Goal: Task Accomplishment & Management: Manage account settings

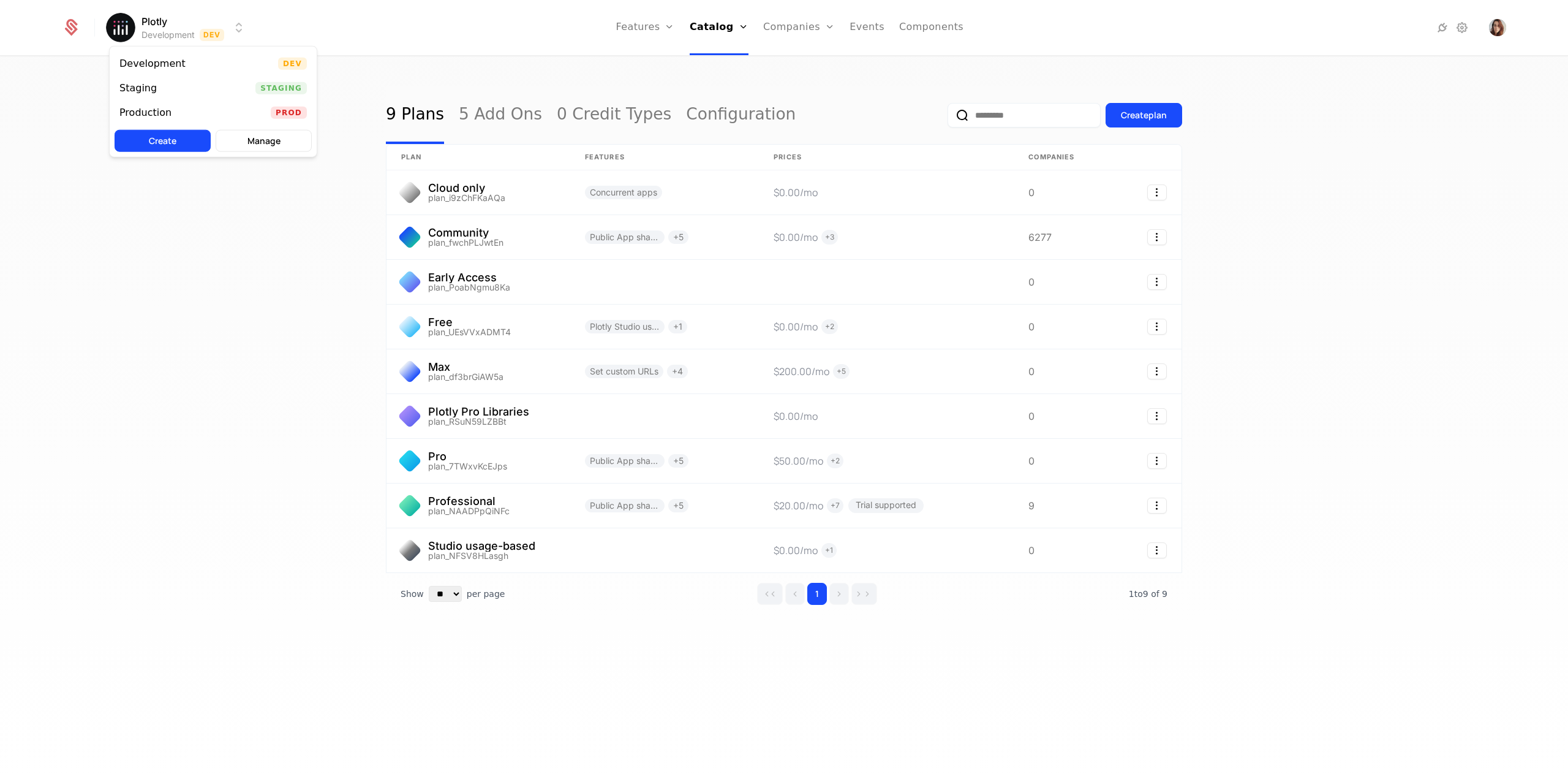
click at [190, 40] on html "Plotly Development Dev Features Features Flags Catalog Plans Add Ons Credits Co…" at bounding box center [784, 389] width 1568 height 779
click at [185, 107] on div "Production Prod" at bounding box center [213, 113] width 207 height 24
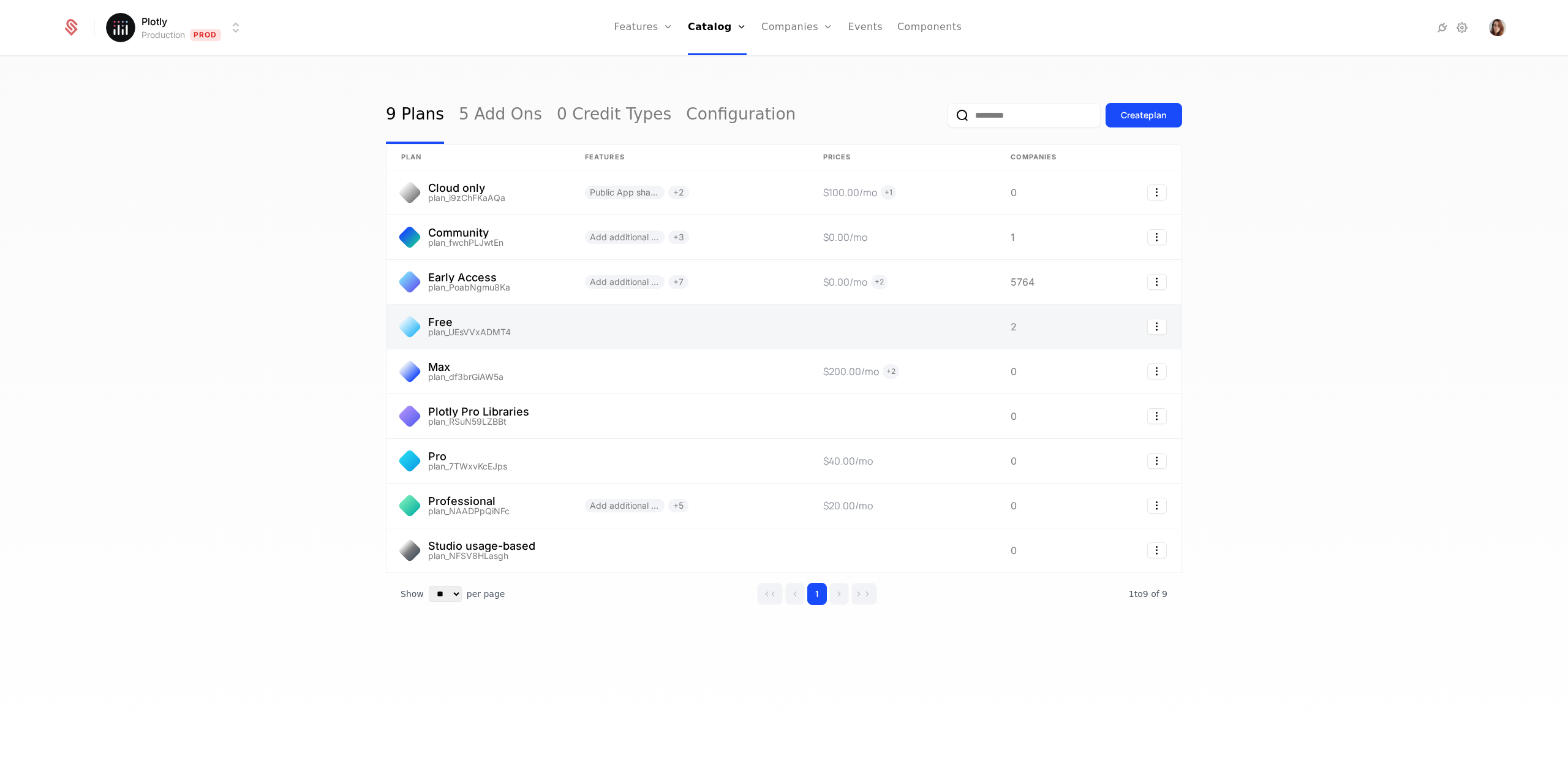
click at [469, 322] on link at bounding box center [478, 326] width 184 height 44
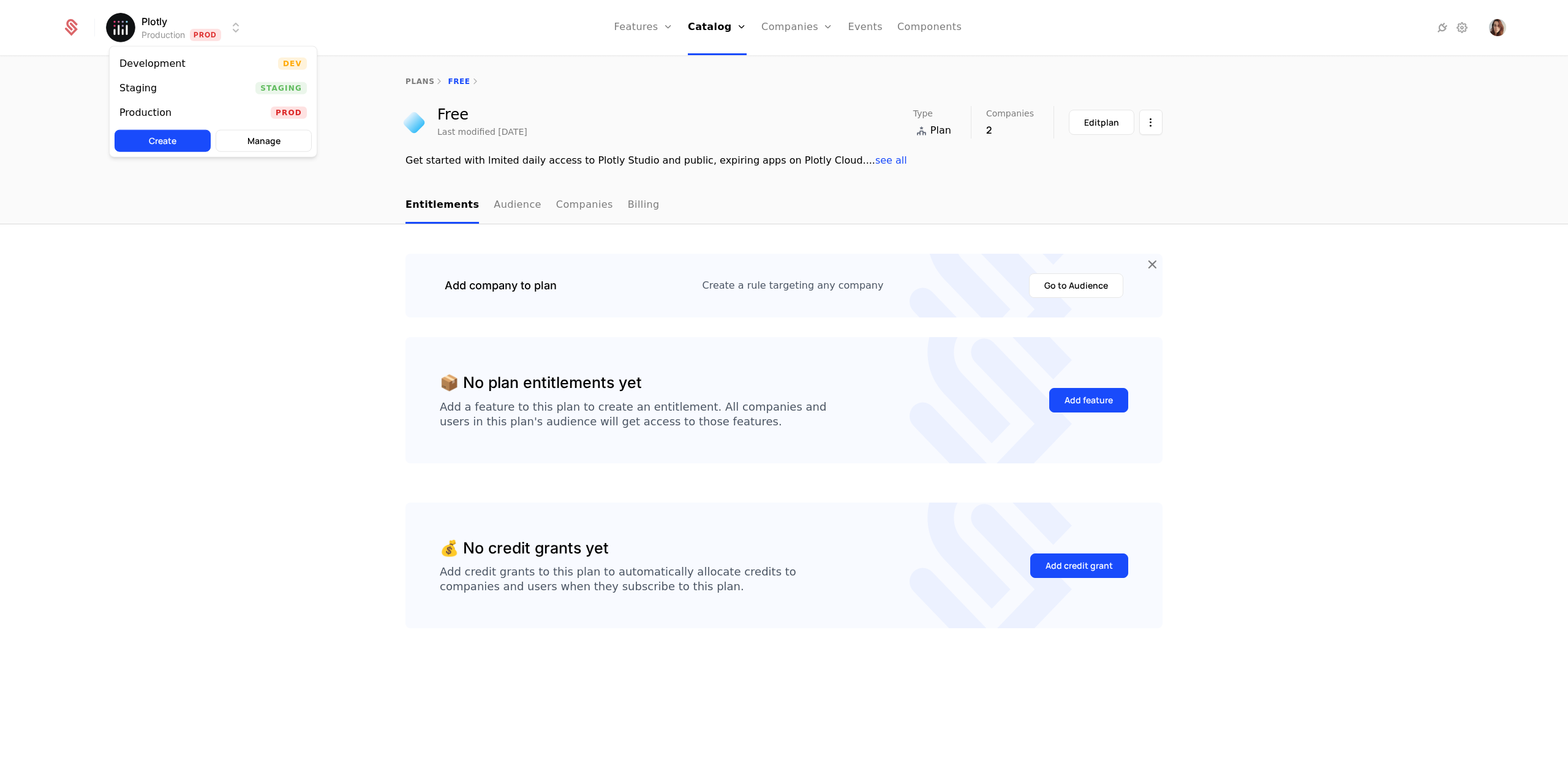
click at [169, 32] on html "Plotly Production Prod Features Features Flags Catalog Plans Add Ons Credits Co…" at bounding box center [784, 389] width 1568 height 779
click at [500, 201] on link "Audience" at bounding box center [517, 205] width 48 height 36
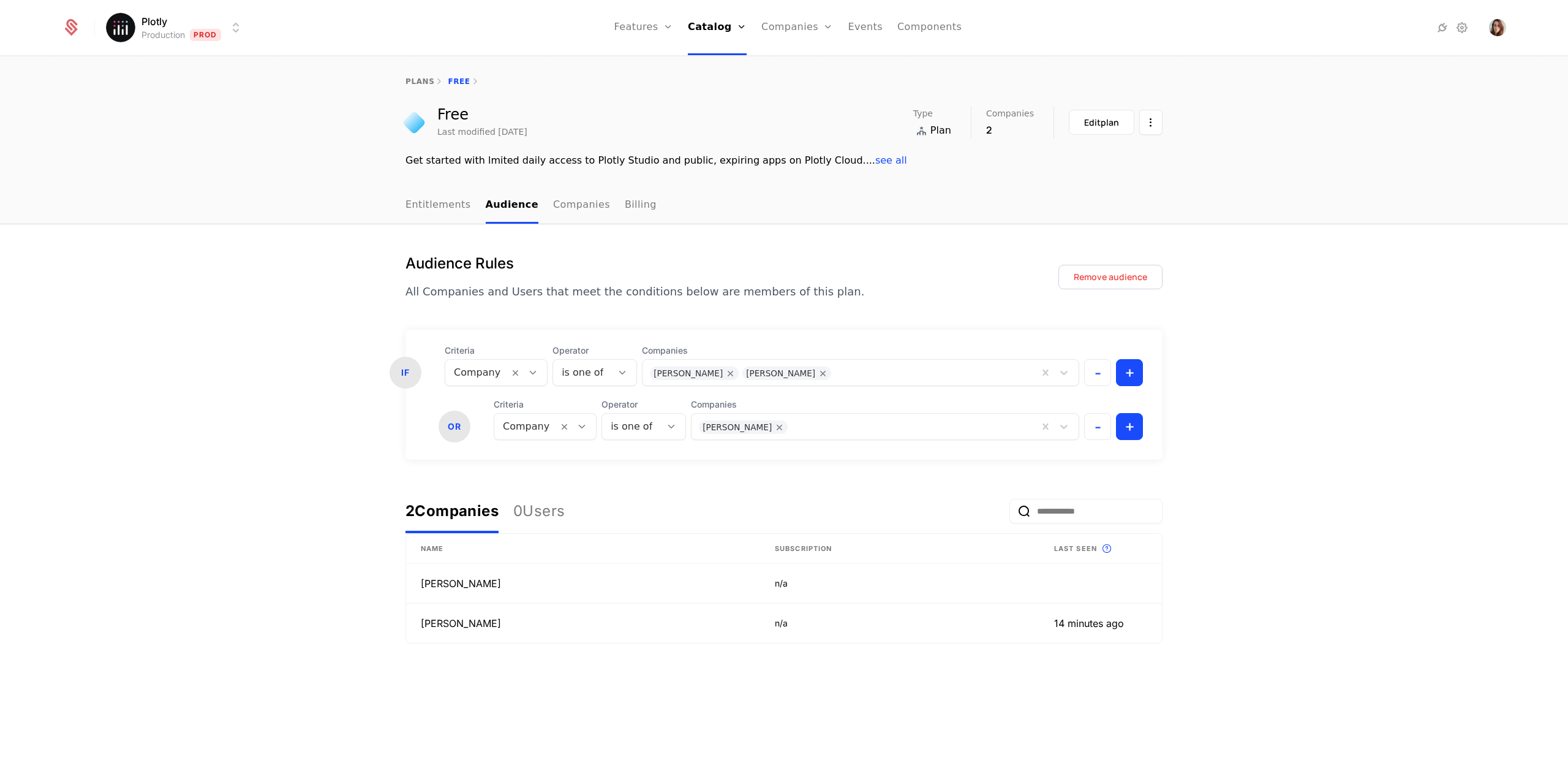
click at [475, 201] on ul "Entitlements Audience Companies Billing" at bounding box center [531, 205] width 251 height 36
click at [441, 201] on link "Entitlements" at bounding box center [438, 205] width 65 height 36
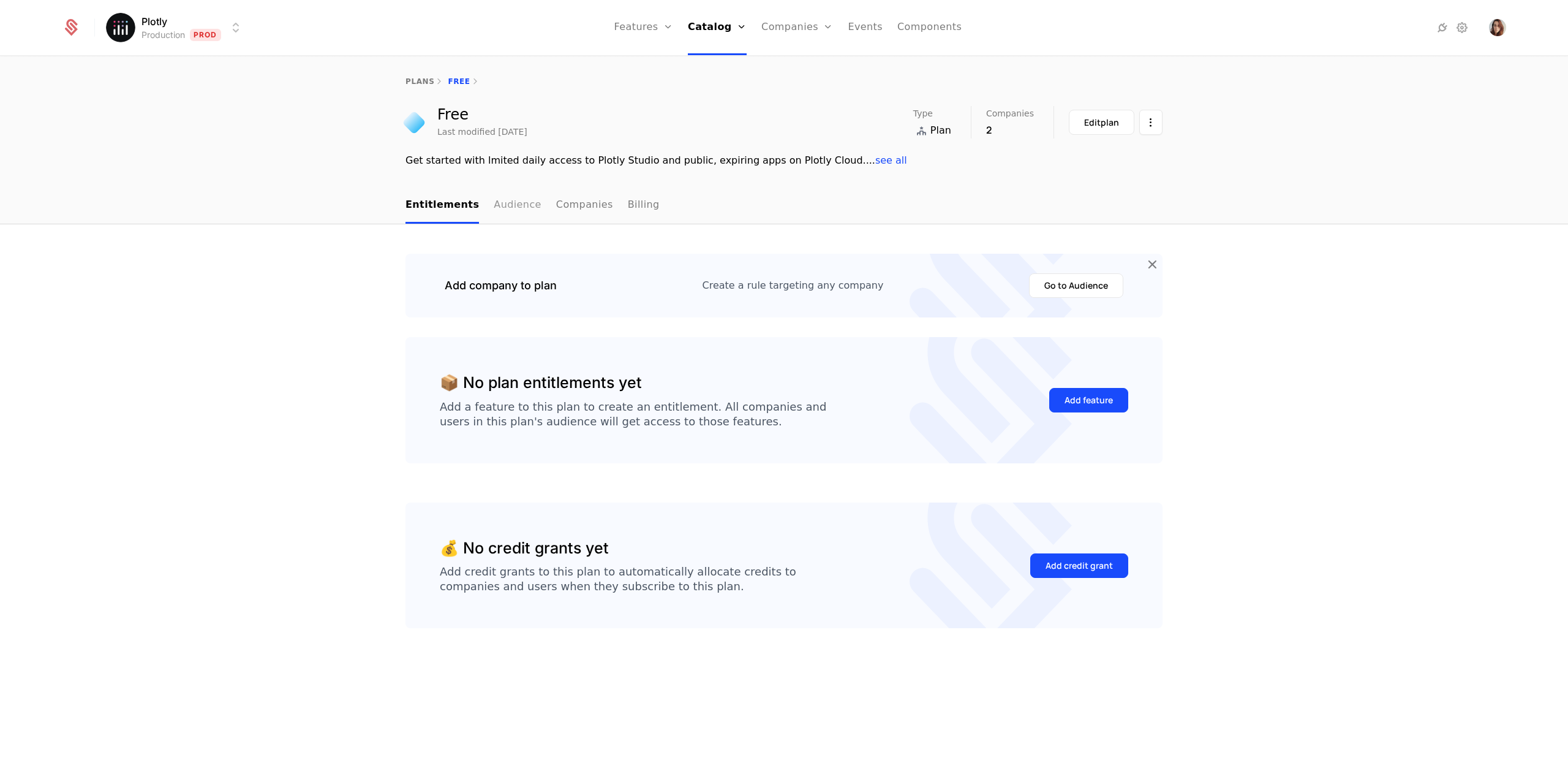
click at [511, 206] on link "Audience" at bounding box center [517, 205] width 48 height 36
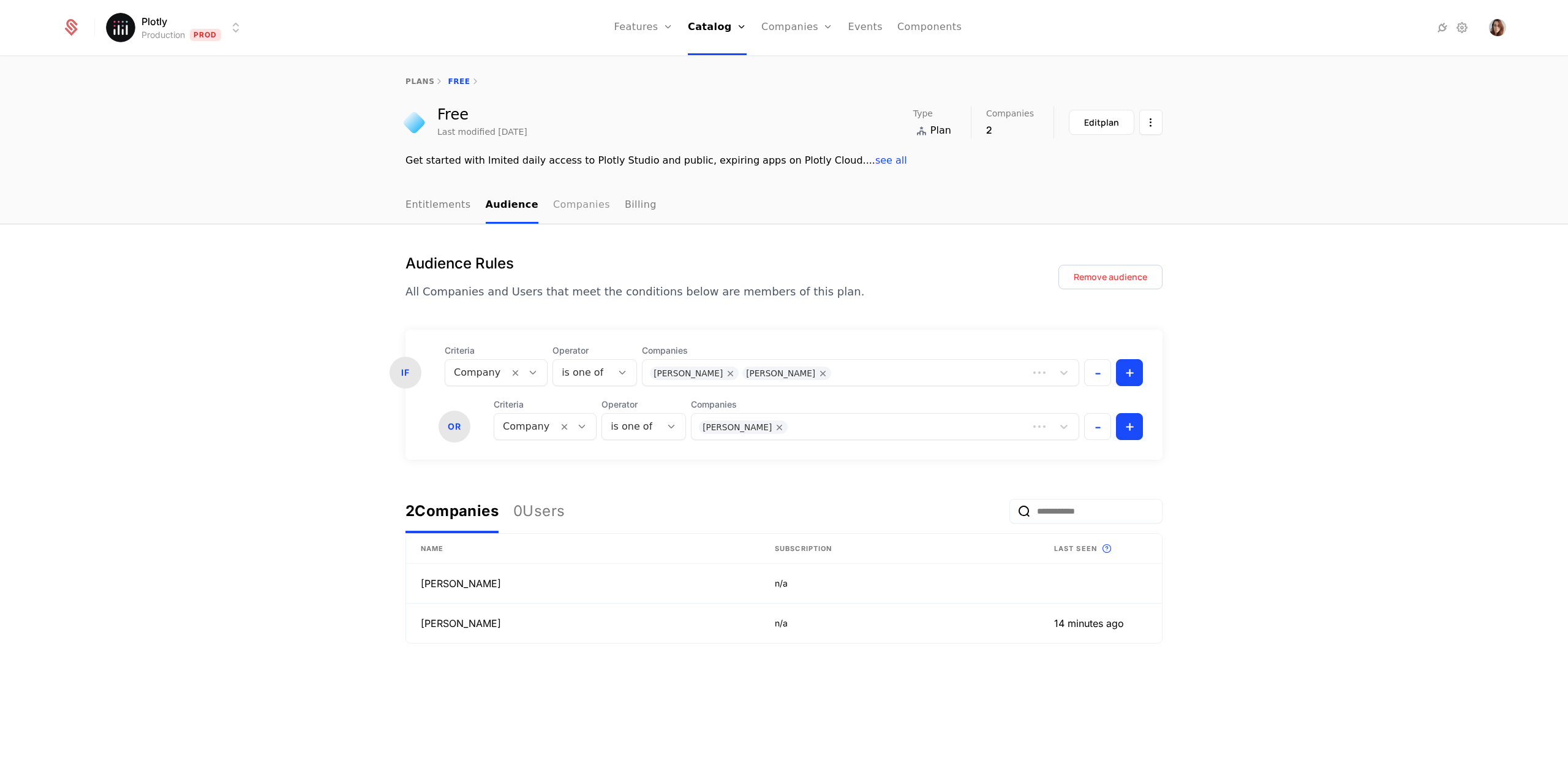
click at [584, 203] on link "Companies" at bounding box center [581, 205] width 57 height 36
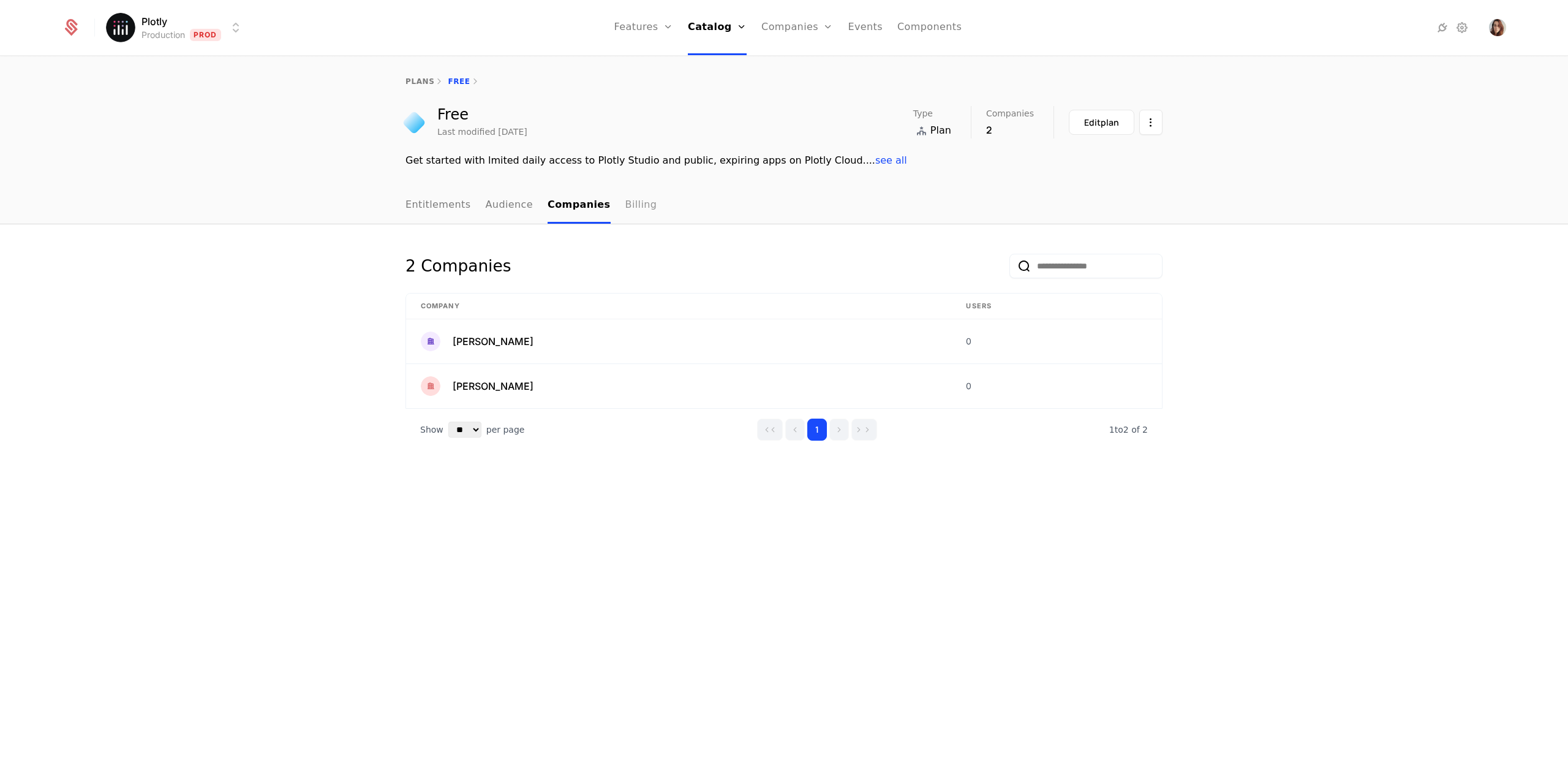
click at [626, 207] on link "Billing" at bounding box center [641, 205] width 32 height 36
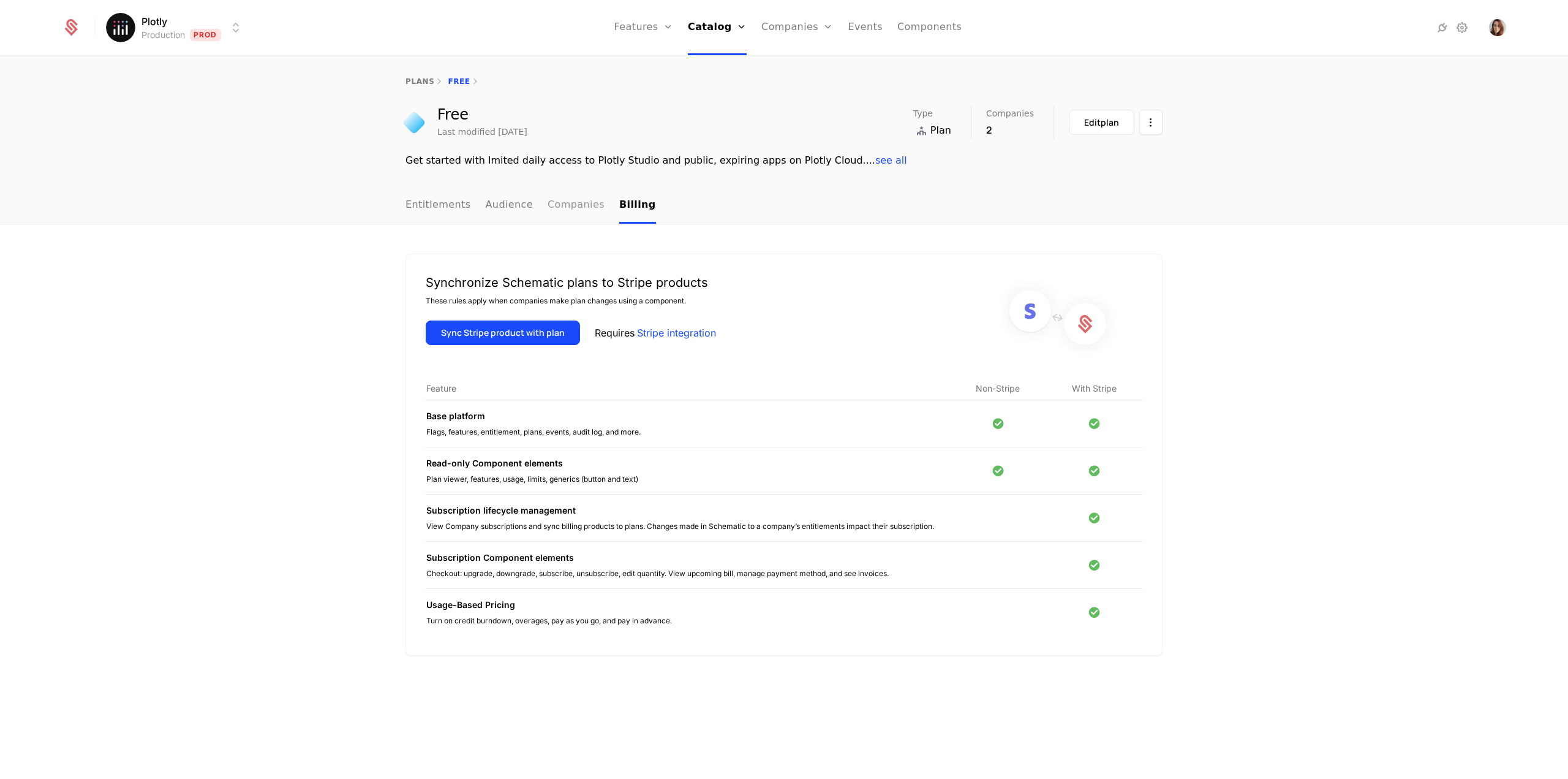
click at [553, 205] on link "Companies" at bounding box center [575, 205] width 57 height 36
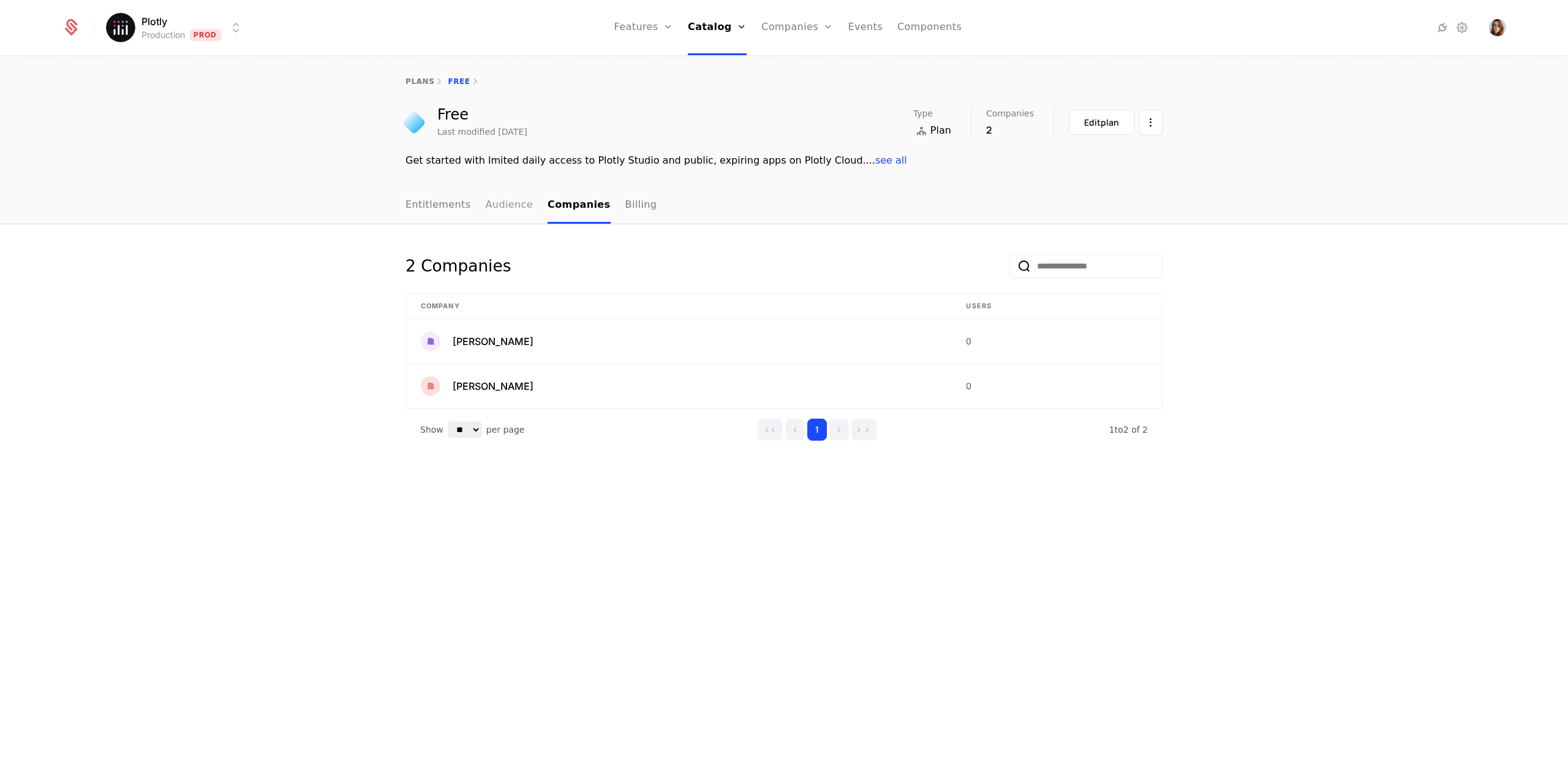
click at [486, 203] on link "Audience" at bounding box center [509, 205] width 48 height 36
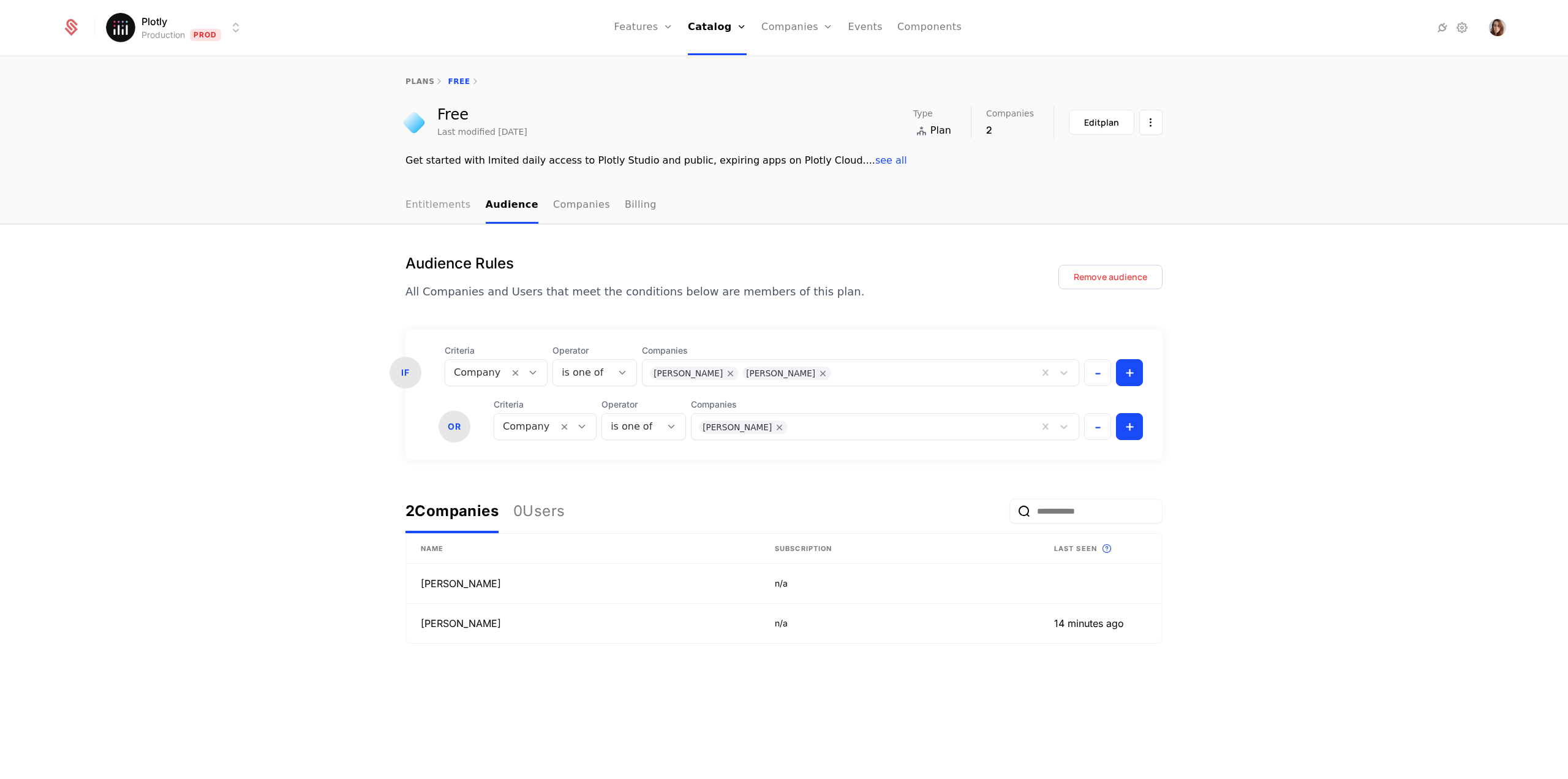
click at [440, 207] on link "Entitlements" at bounding box center [438, 205] width 65 height 36
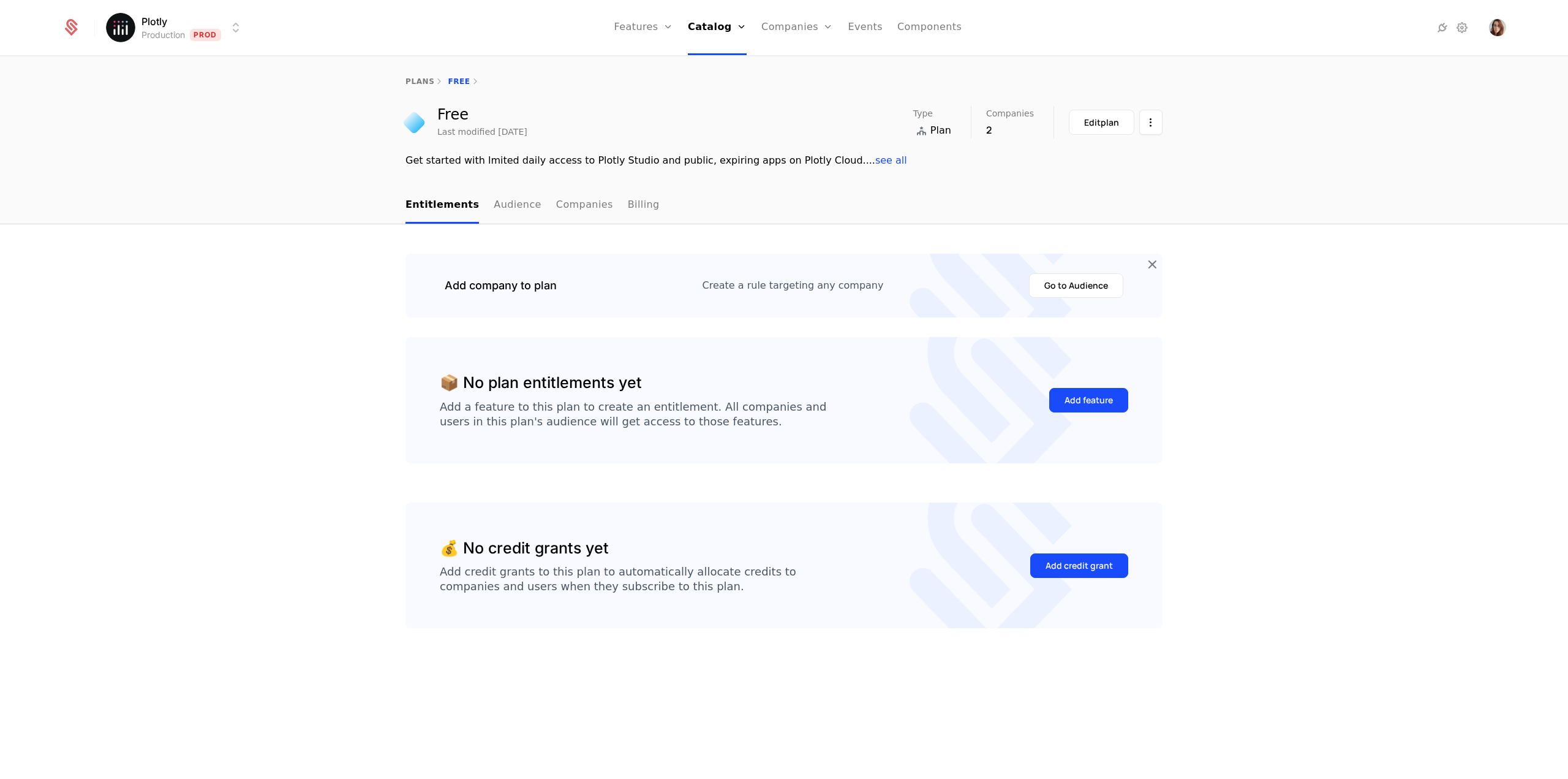
click at [875, 164] on span "see all" at bounding box center [891, 160] width 32 height 12
click at [1153, 264] on icon at bounding box center [1152, 264] width 16 height 16
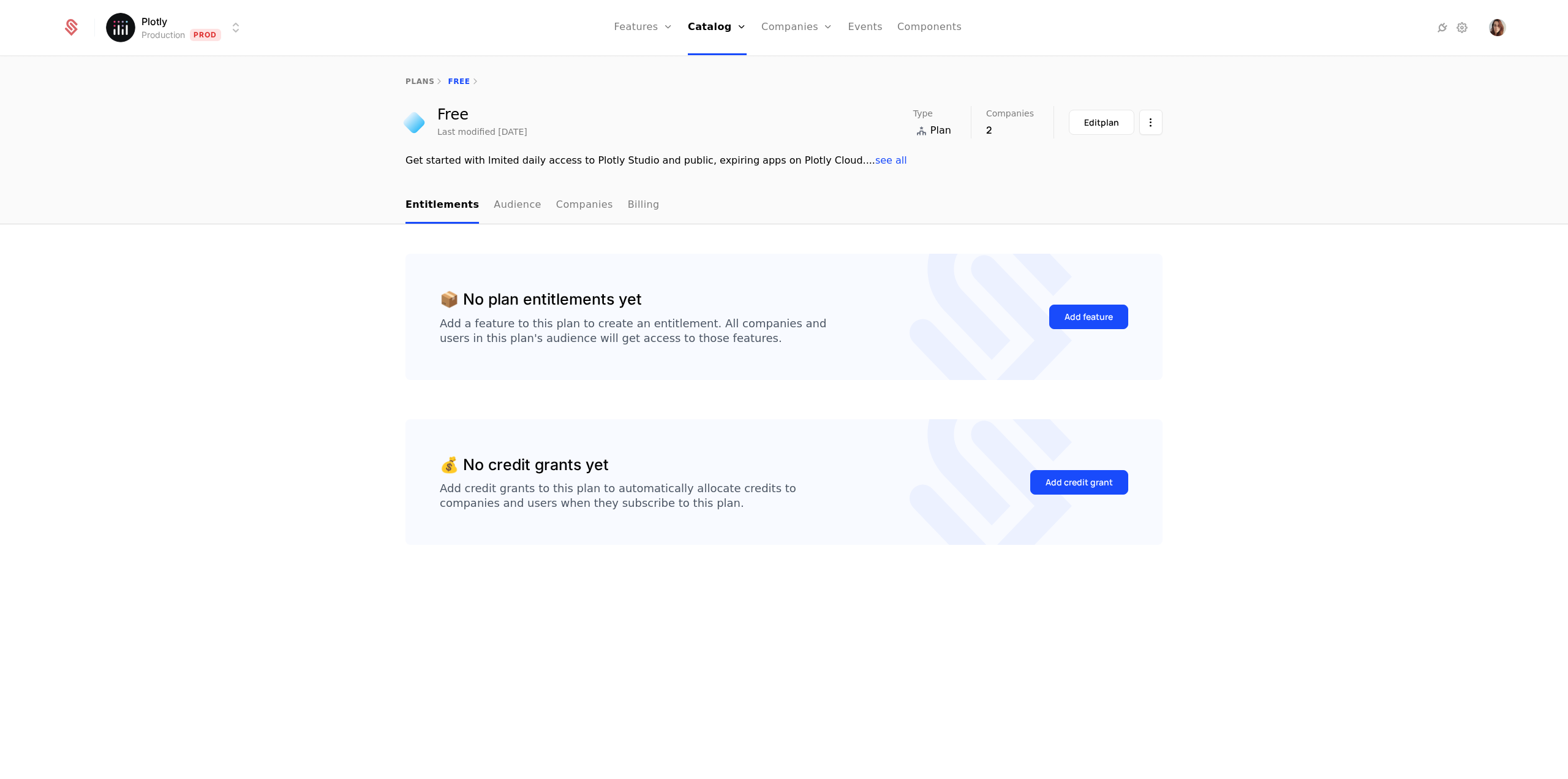
click at [213, 34] on html "Plotly Production Prod Features Features Flags Catalog Plans Add Ons Credits Co…" at bounding box center [784, 389] width 1568 height 779
click at [205, 65] on div "Development Dev" at bounding box center [213, 63] width 207 height 24
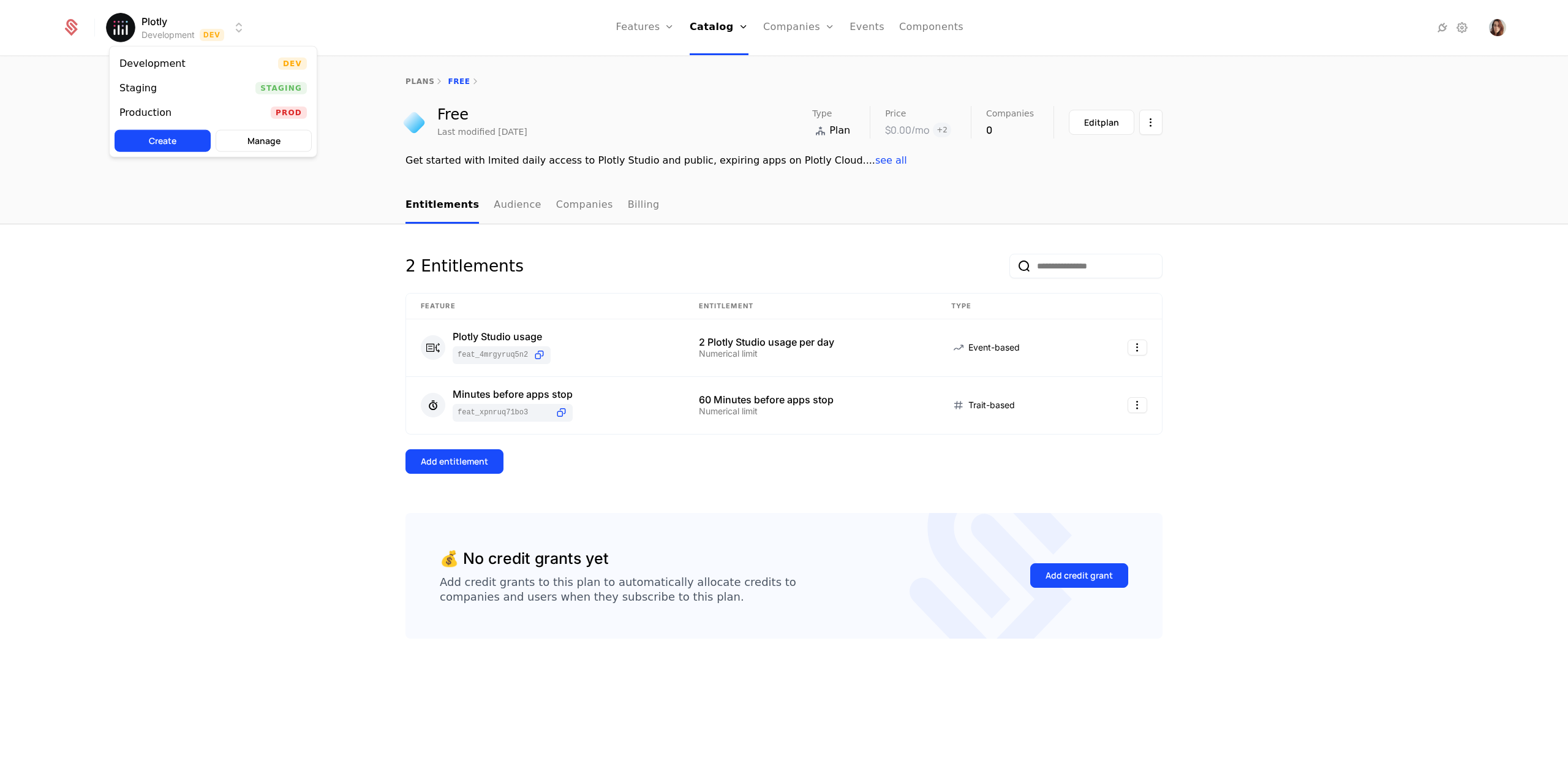
click at [180, 36] on html "Plotly Development Dev Features Features Flags Catalog Plans Add Ons Credits Co…" at bounding box center [784, 389] width 1568 height 779
click at [184, 106] on div "Production Prod" at bounding box center [213, 113] width 207 height 24
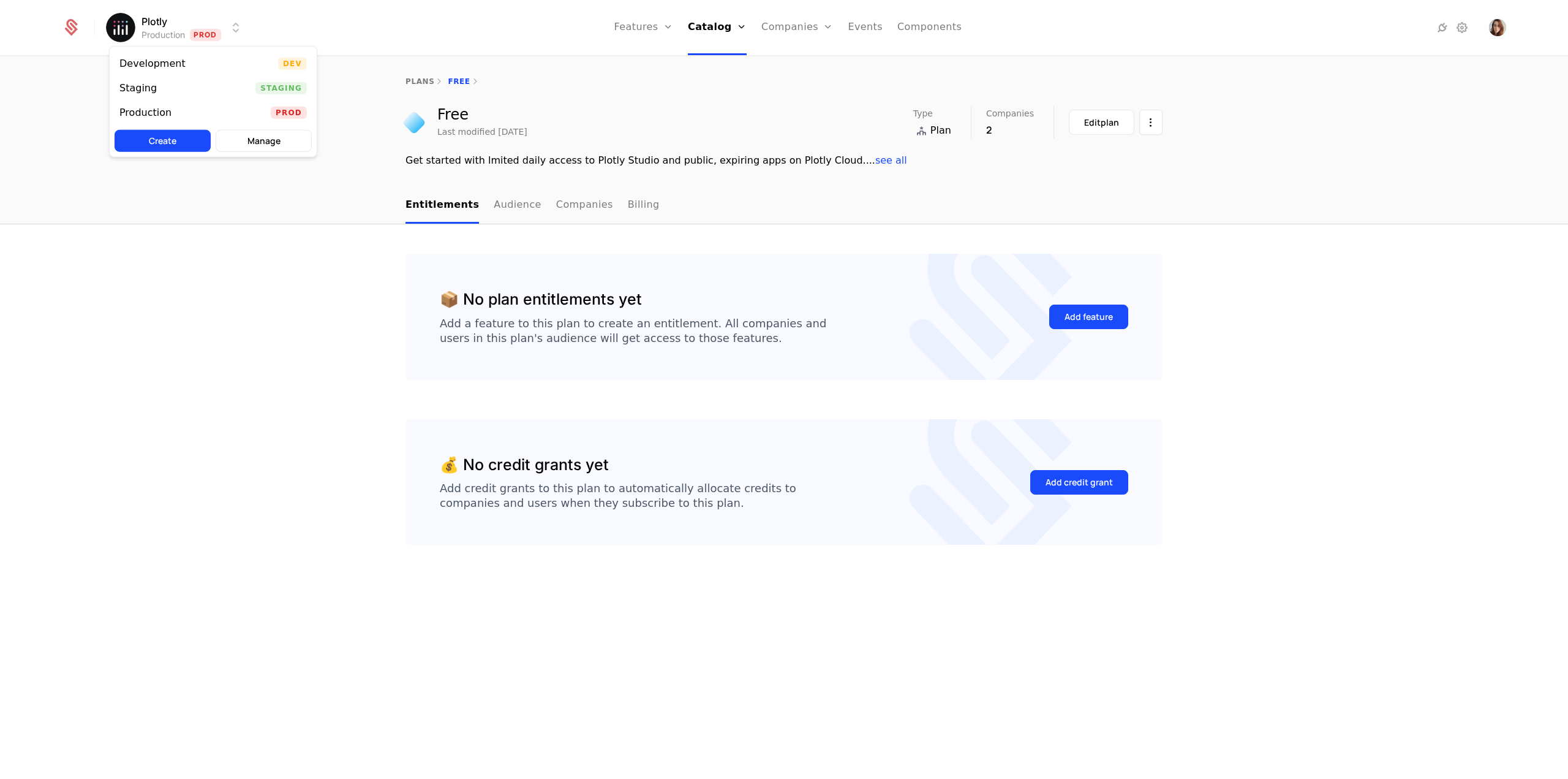
click at [197, 27] on html "Plotly Production Prod Features Features Flags Catalog Plans Add Ons Credits Co…" at bounding box center [784, 389] width 1568 height 779
click at [311, 320] on html "Plotly Production Prod Features Features Flags Catalog Plans Add Ons Credits Co…" at bounding box center [784, 389] width 1568 height 779
click at [723, 63] on link "Plans" at bounding box center [734, 67] width 63 height 14
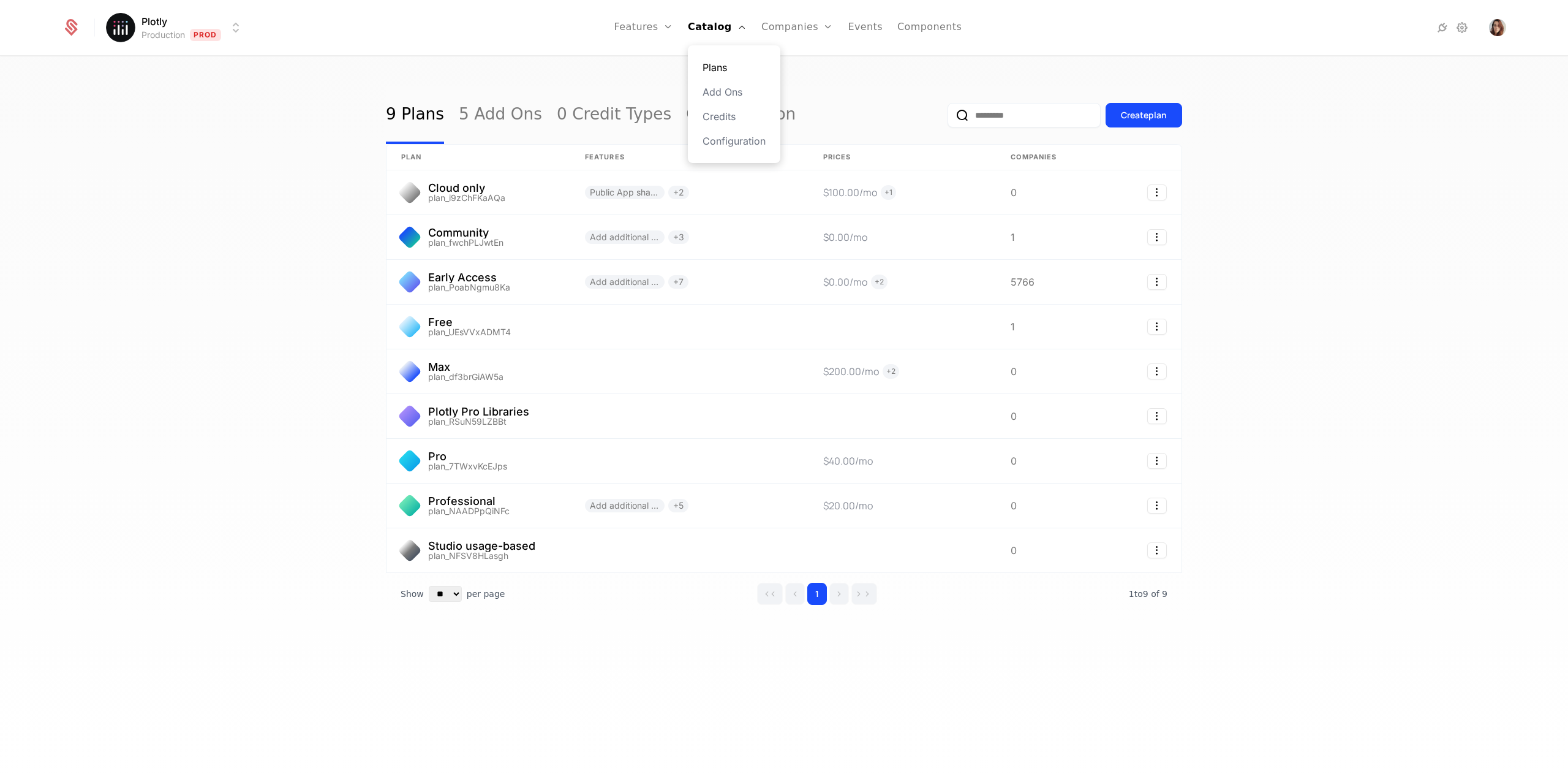
click at [728, 67] on link "Plans" at bounding box center [734, 67] width 63 height 14
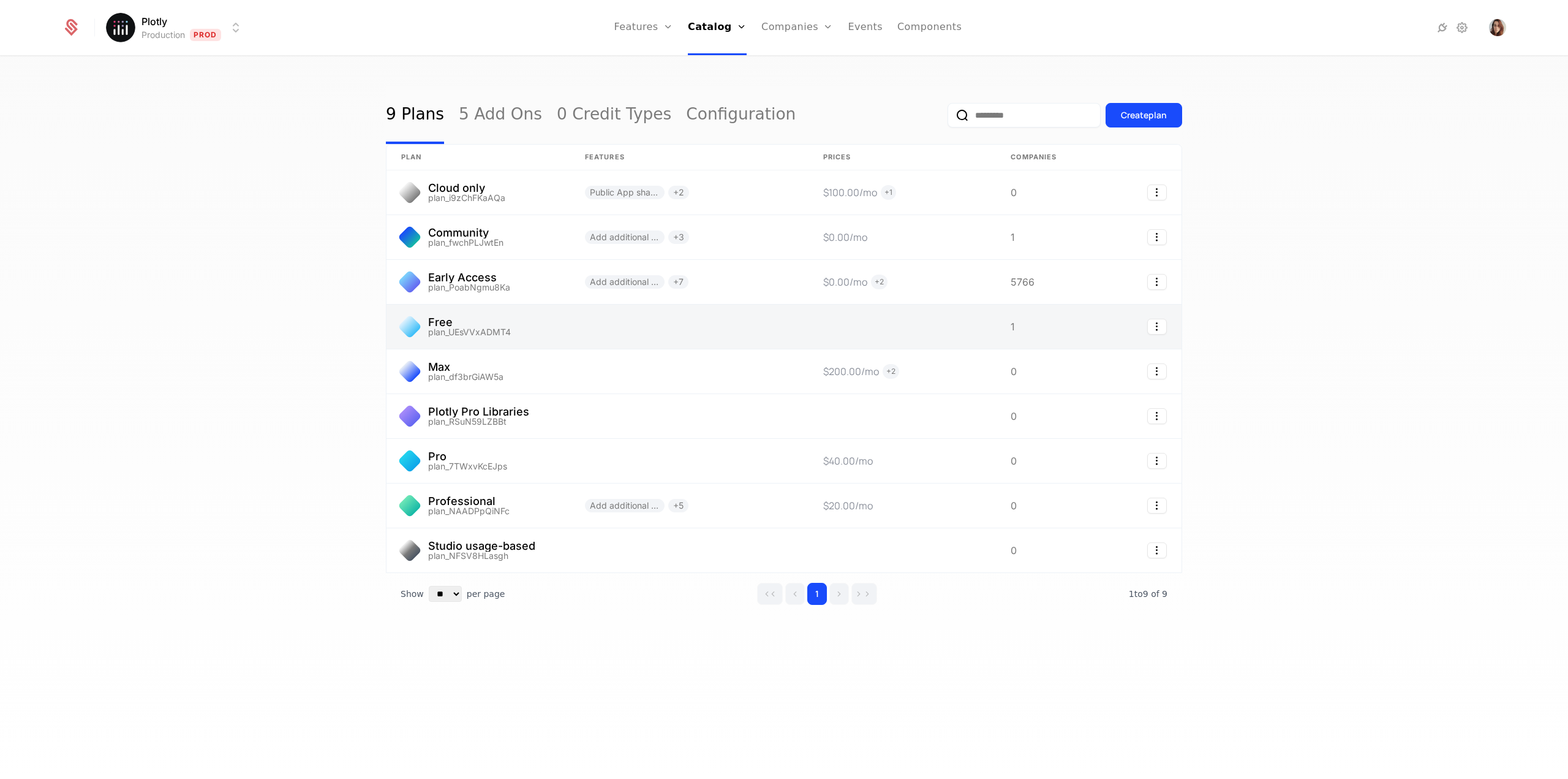
click at [471, 324] on link at bounding box center [478, 326] width 184 height 44
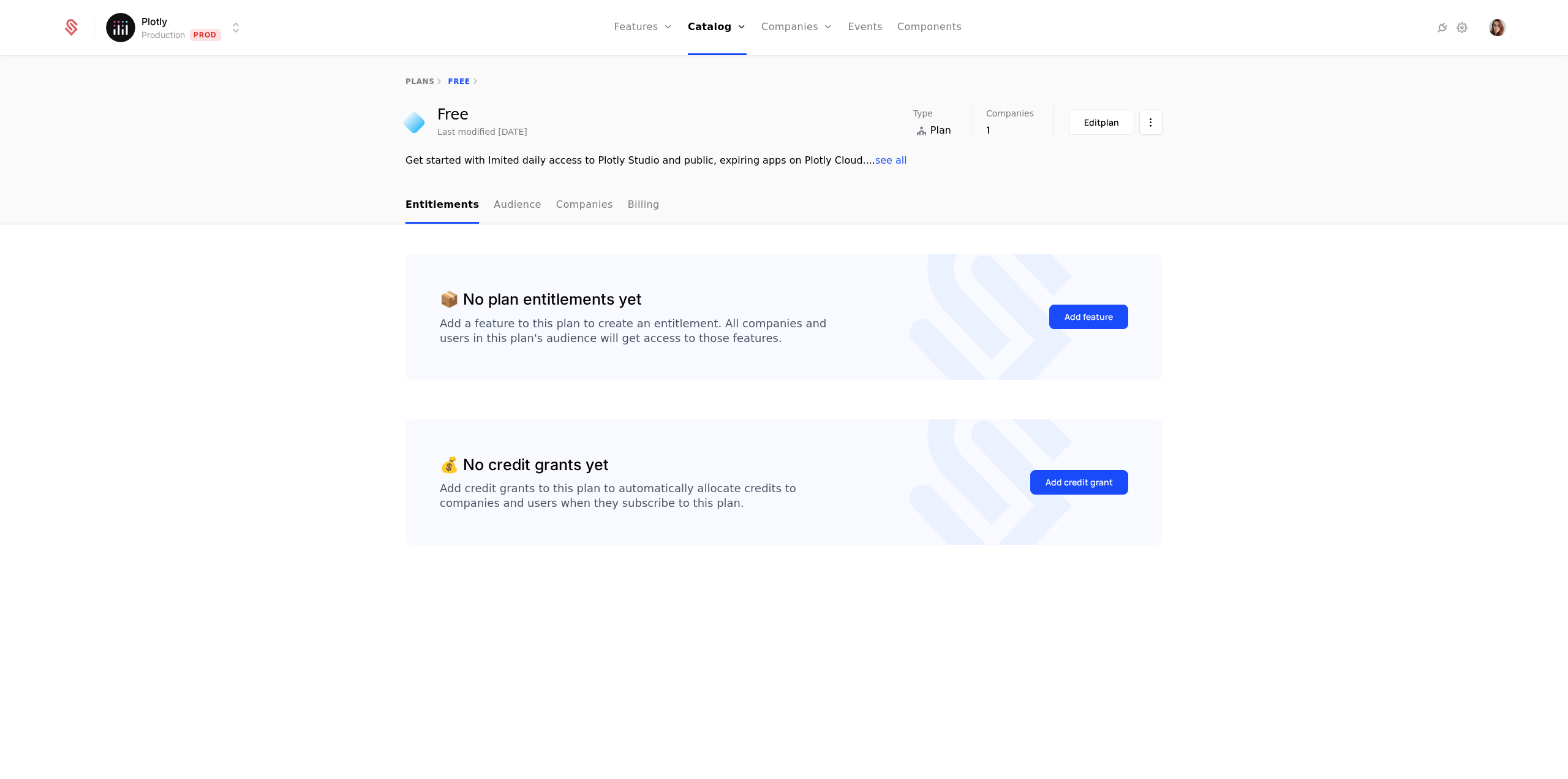
click at [282, 179] on div "plans Free Free Last modified 3 weeks ago Type Plan Companies 1 Edit plan Get s…" at bounding box center [784, 122] width 1568 height 131
click at [729, 64] on link "Plans" at bounding box center [734, 67] width 63 height 14
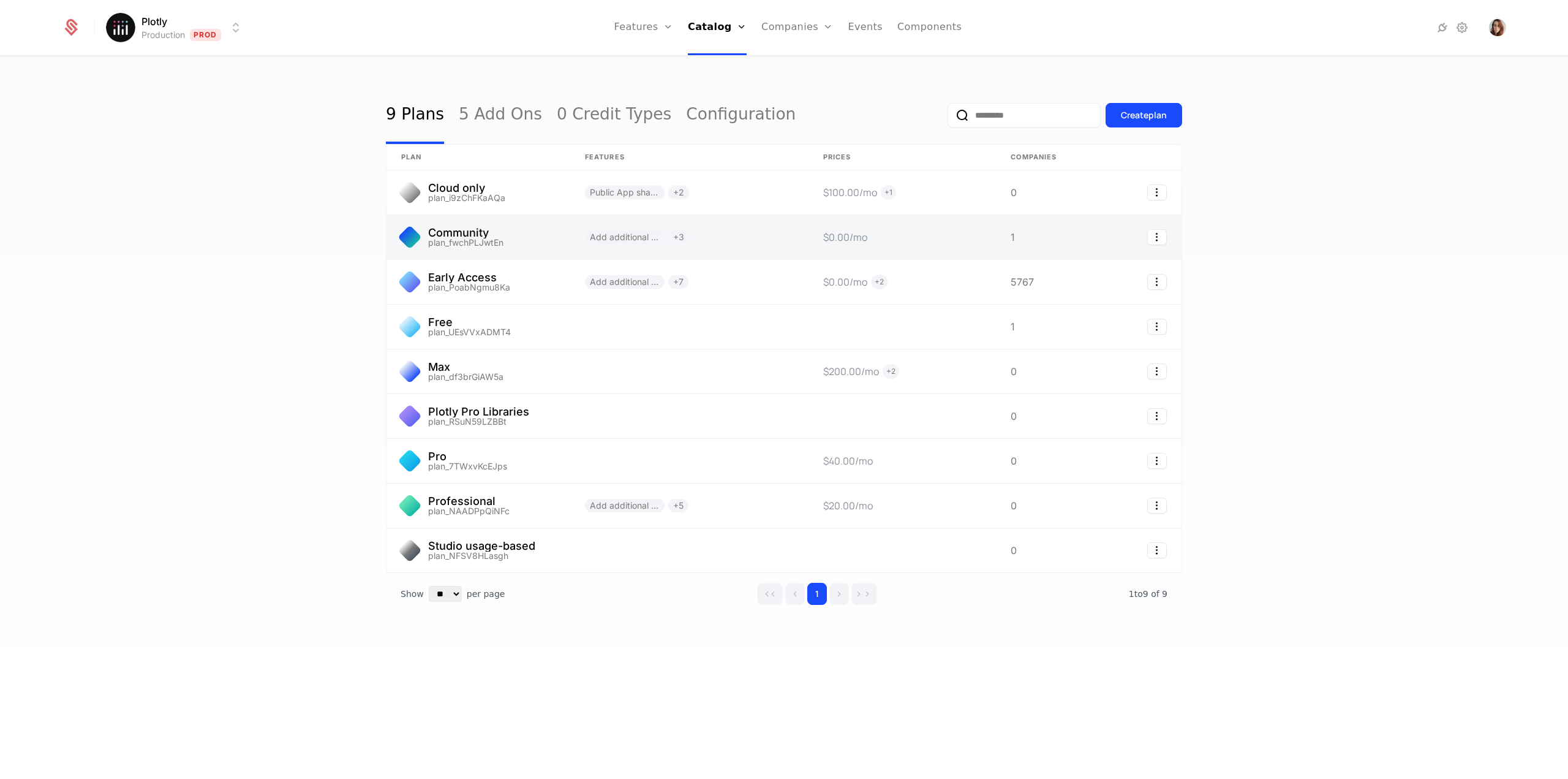
click at [518, 245] on link at bounding box center [478, 237] width 184 height 44
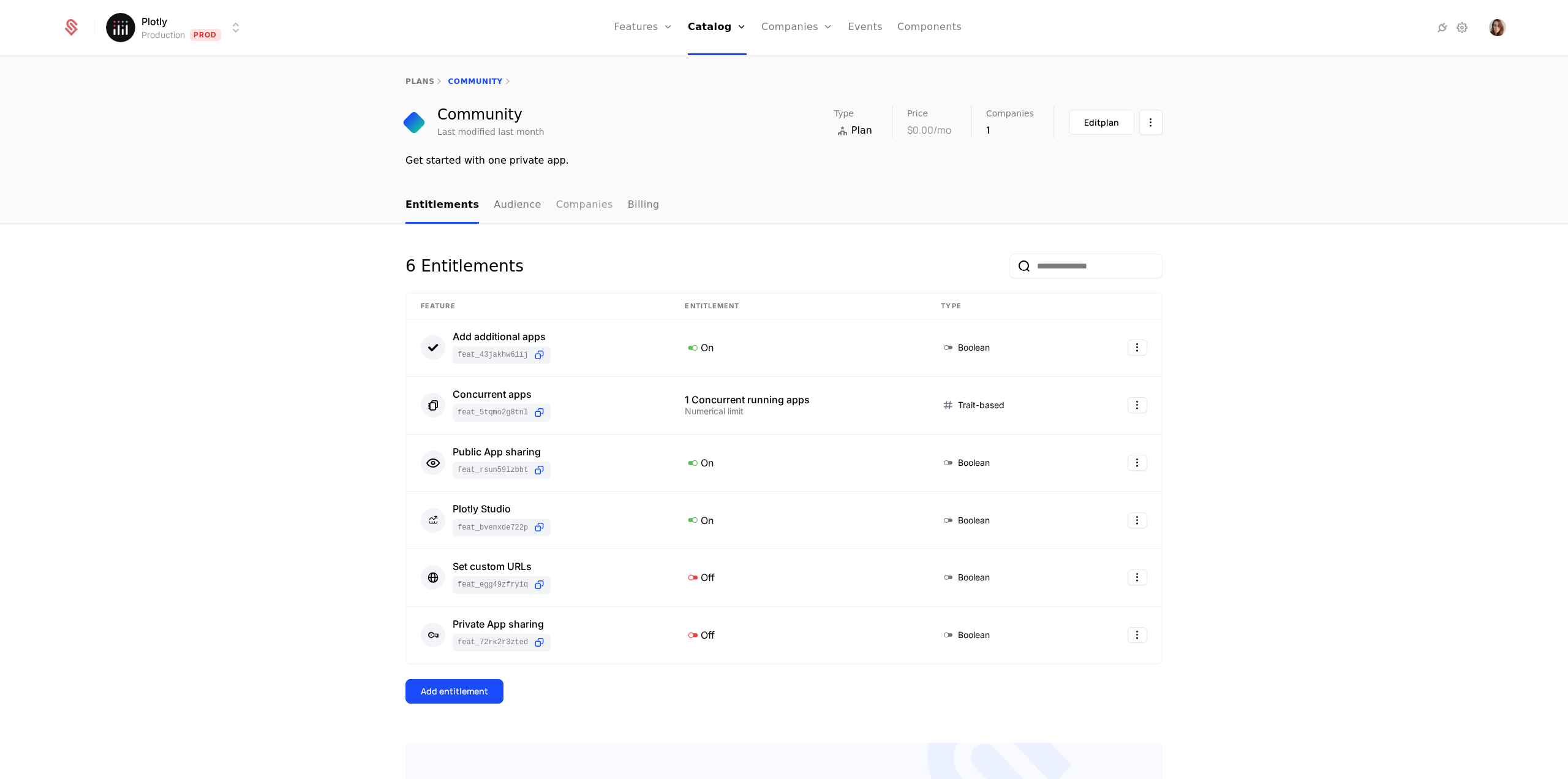
click at [556, 217] on link "Companies" at bounding box center [584, 205] width 57 height 36
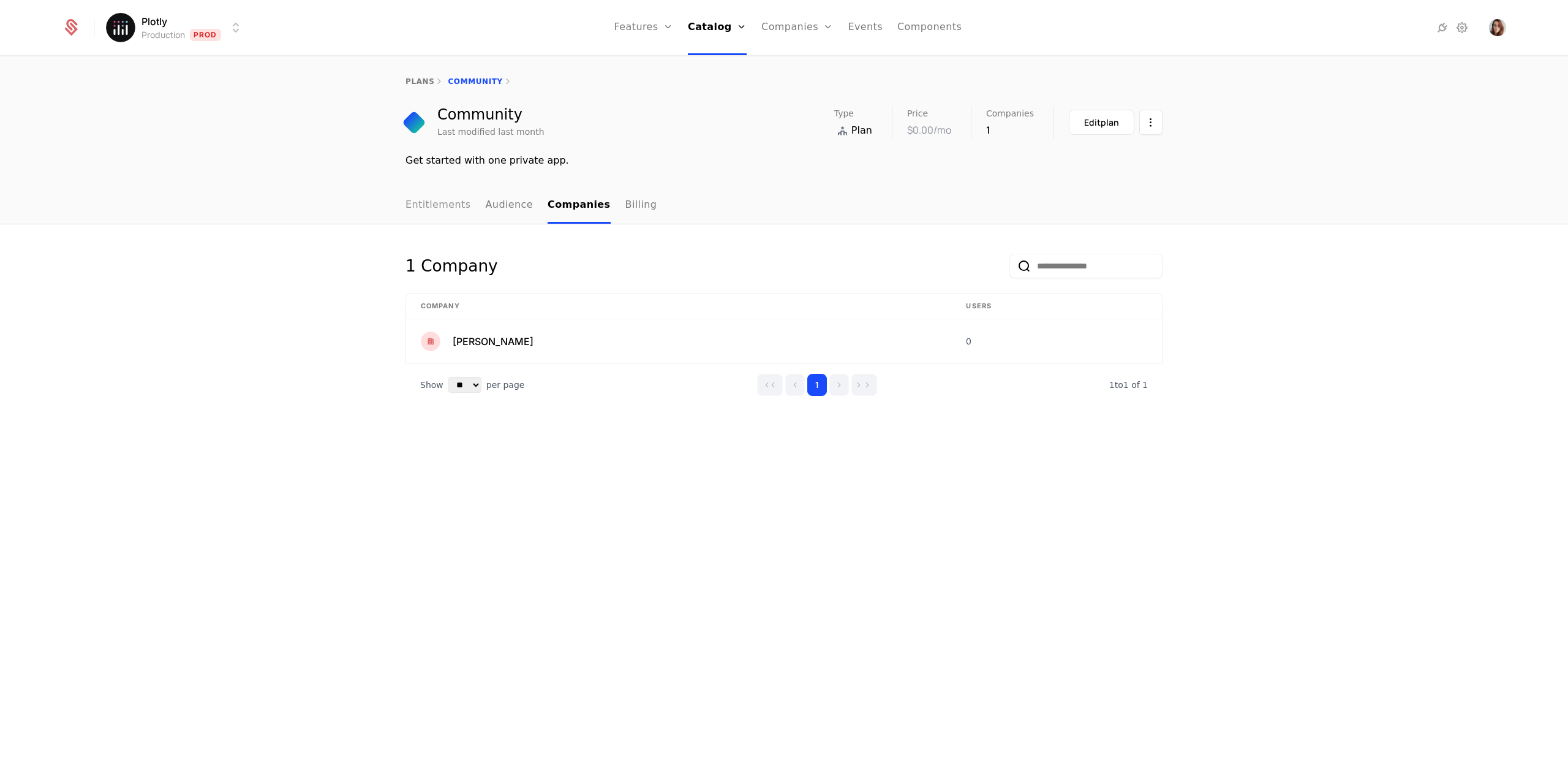
click at [455, 210] on link "Entitlements" at bounding box center [438, 205] width 65 height 36
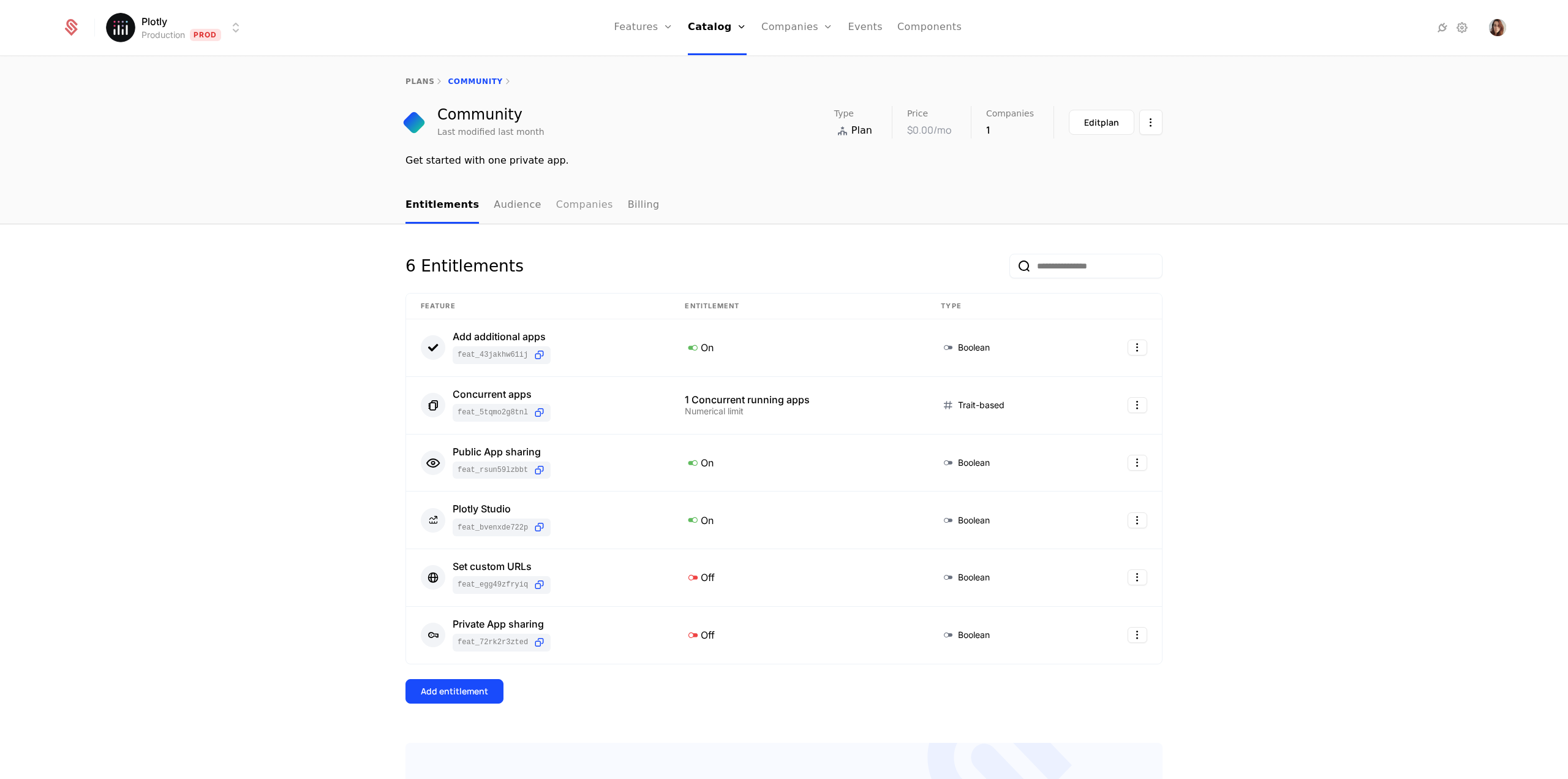
click at [575, 214] on link "Companies" at bounding box center [584, 205] width 57 height 36
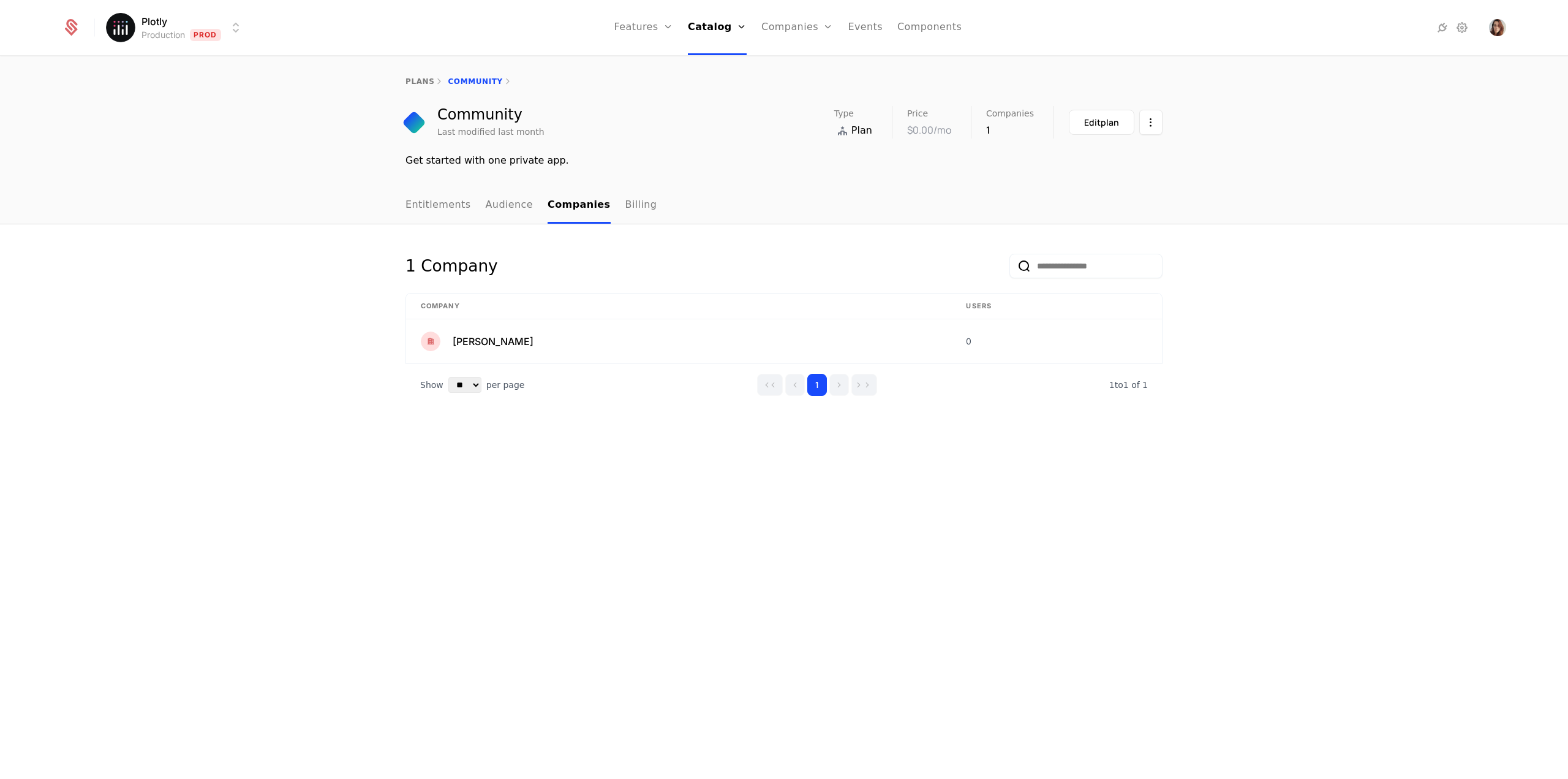
click at [1097, 269] on input "email" at bounding box center [1086, 266] width 153 height 24
click at [1097, 269] on input "****" at bounding box center [1086, 266] width 153 height 24
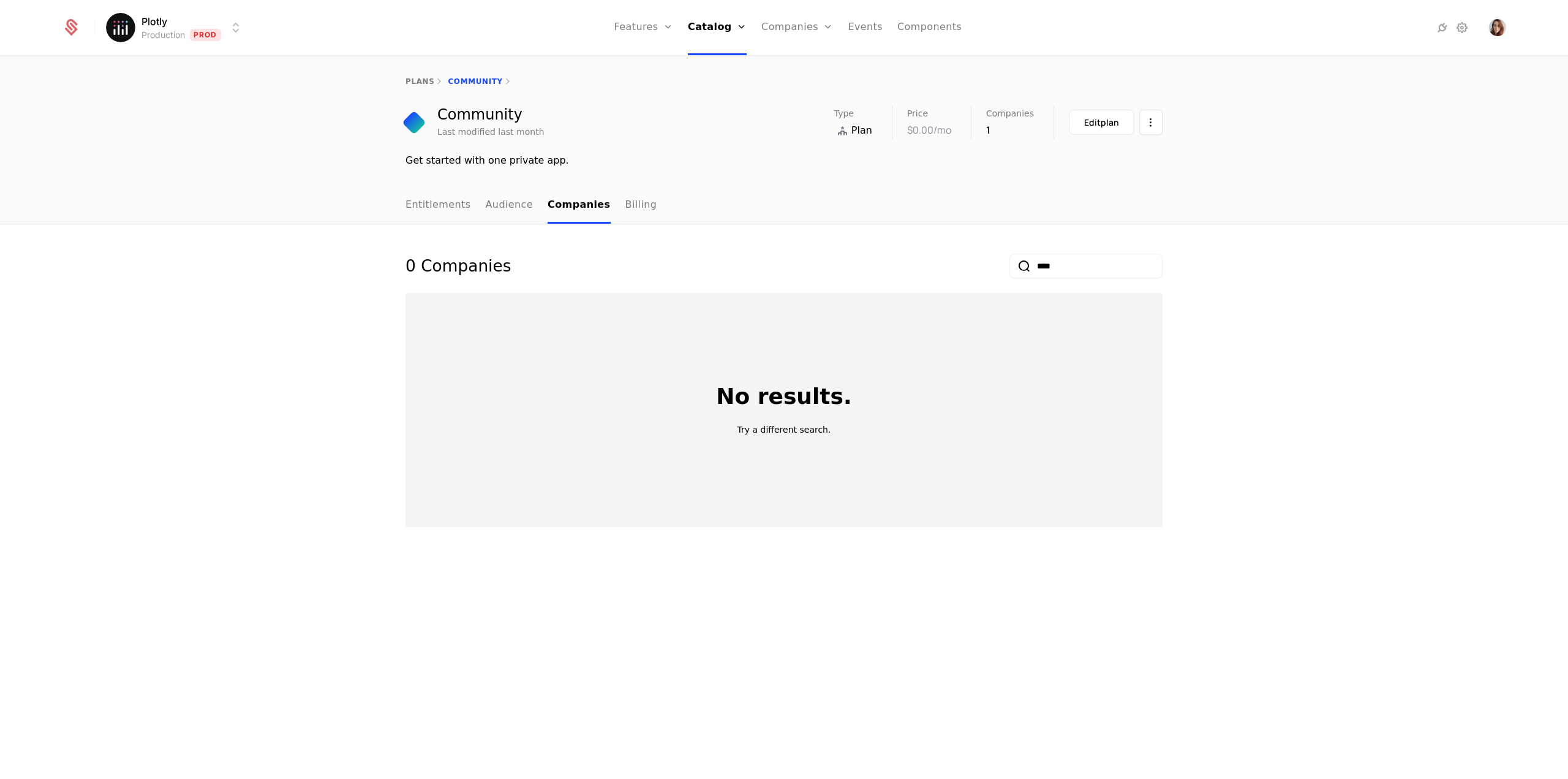
click at [1100, 266] on input "****" at bounding box center [1086, 266] width 153 height 24
click at [1090, 268] on input "****" at bounding box center [1086, 266] width 153 height 24
type input "*"
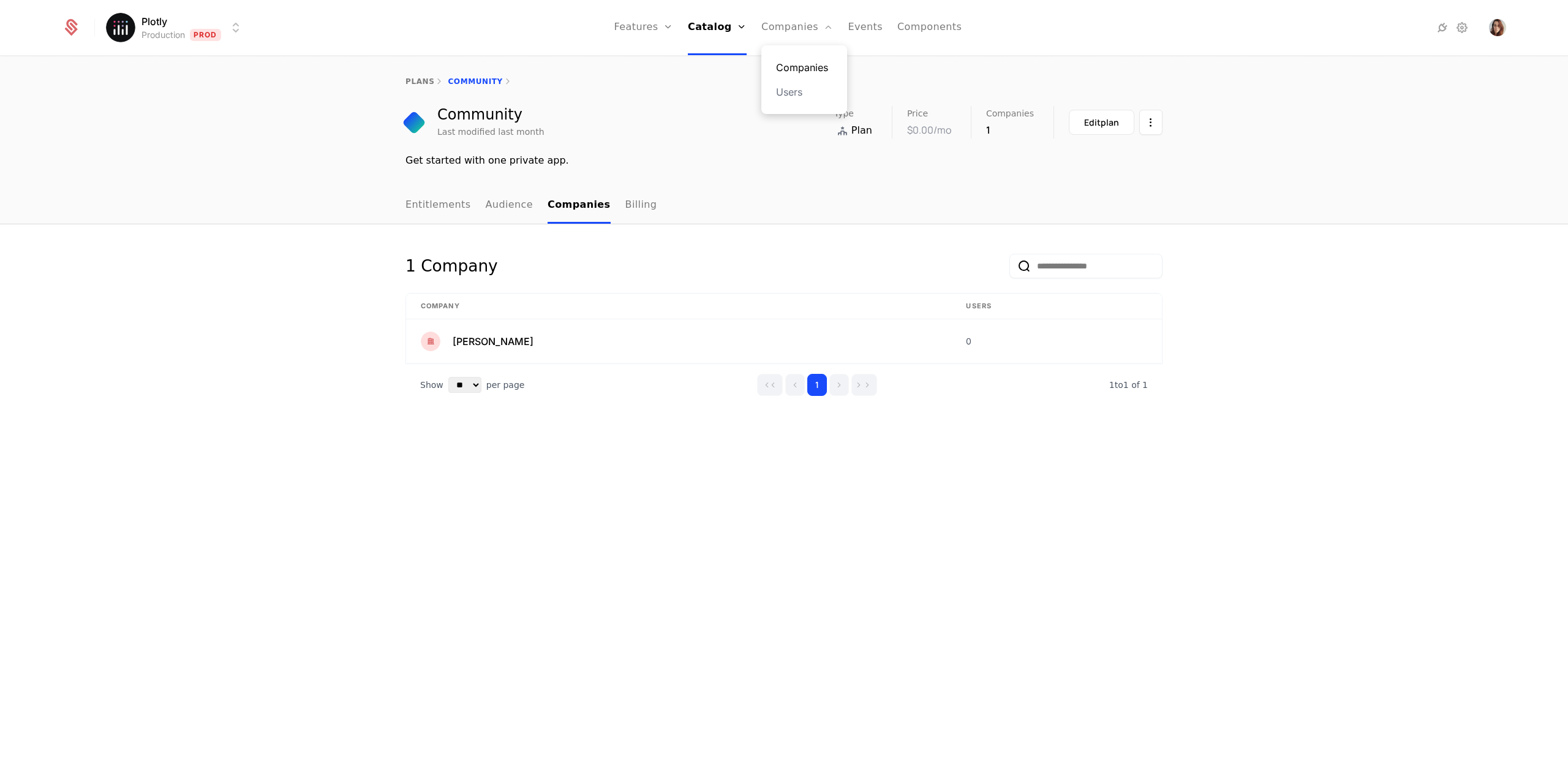
click at [803, 63] on link "Companies" at bounding box center [804, 67] width 56 height 14
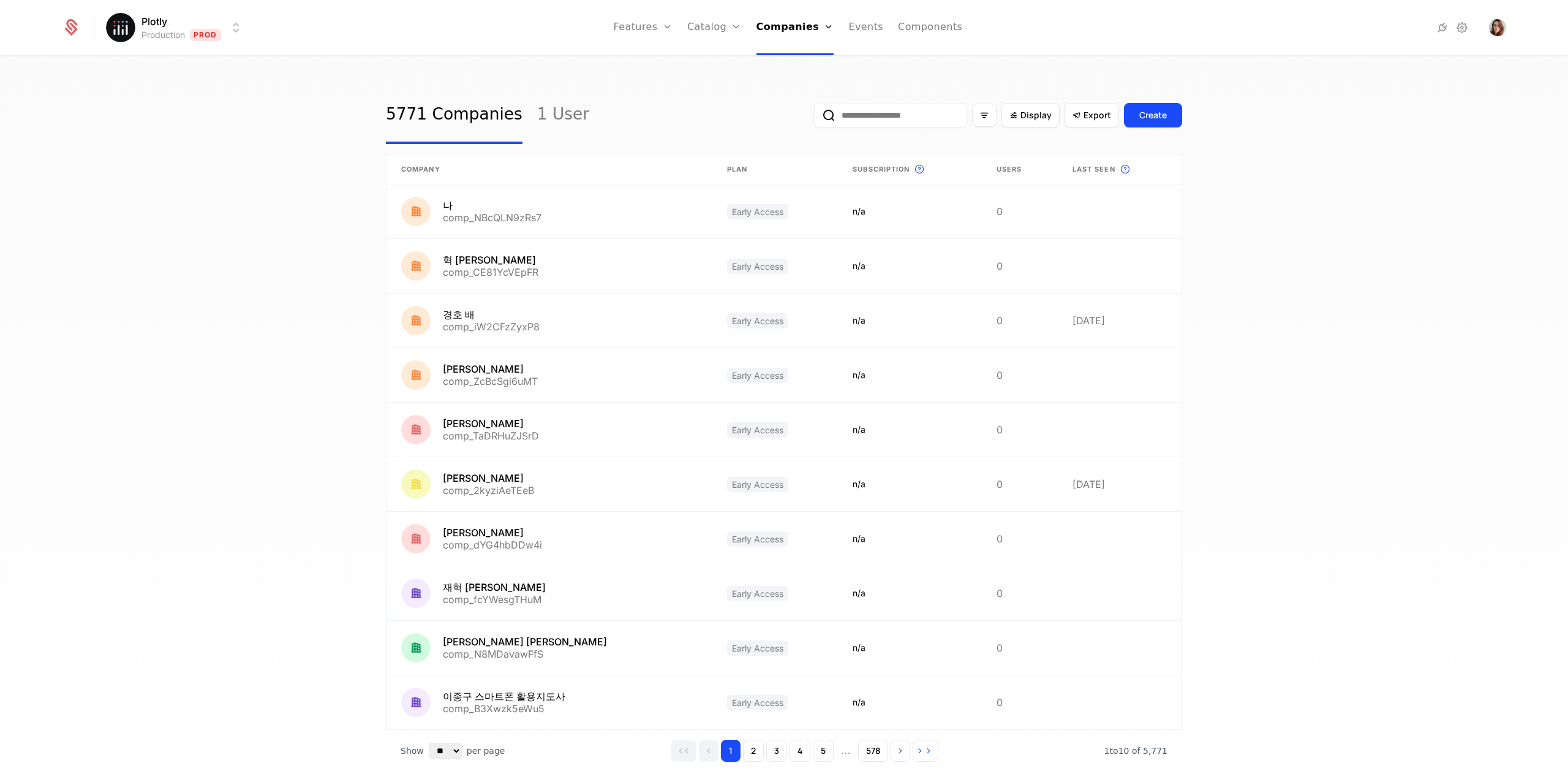
click at [885, 107] on input "email" at bounding box center [891, 114] width 153 height 24
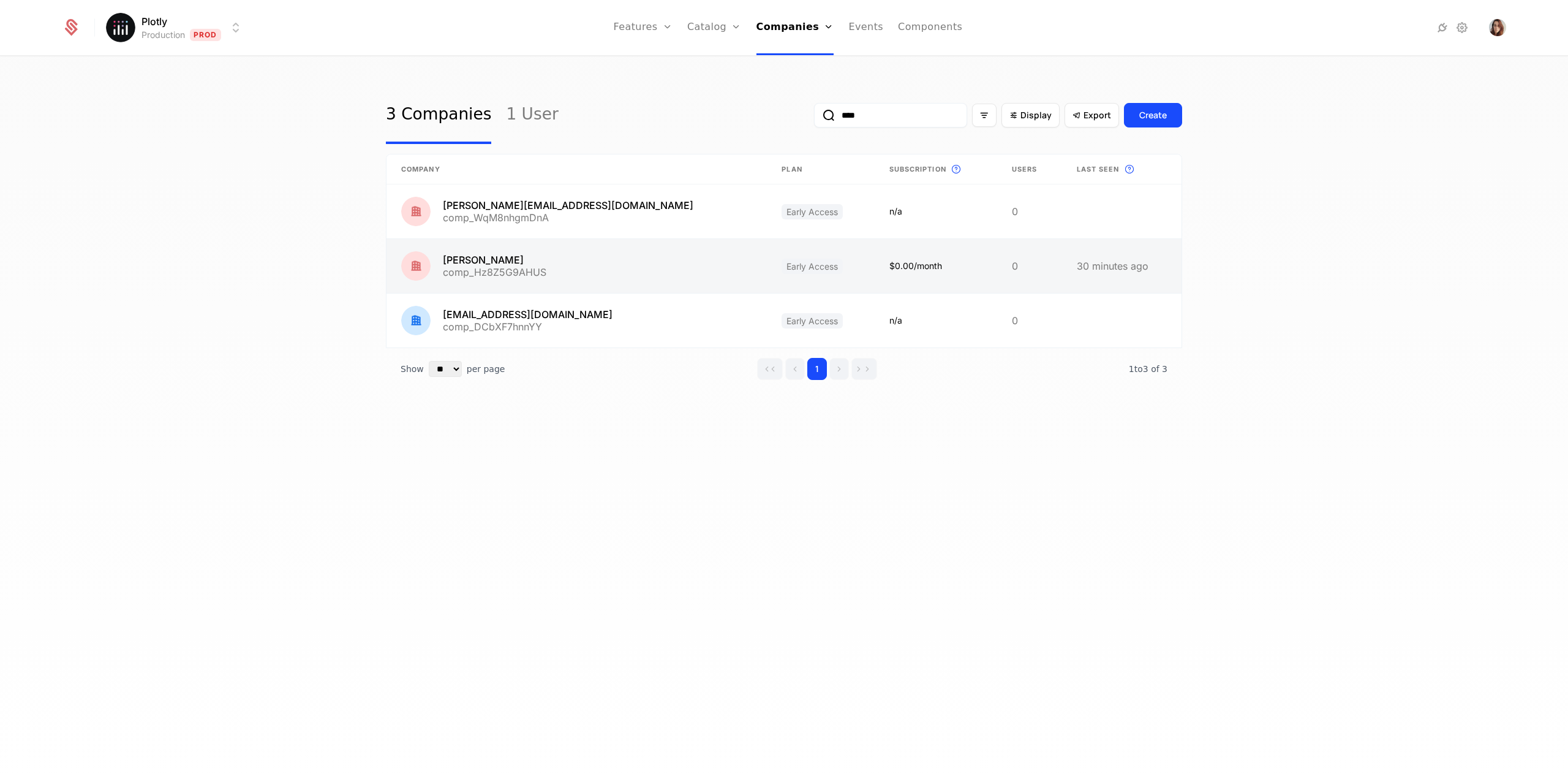
type input "****"
click at [592, 261] on link at bounding box center [577, 266] width 381 height 54
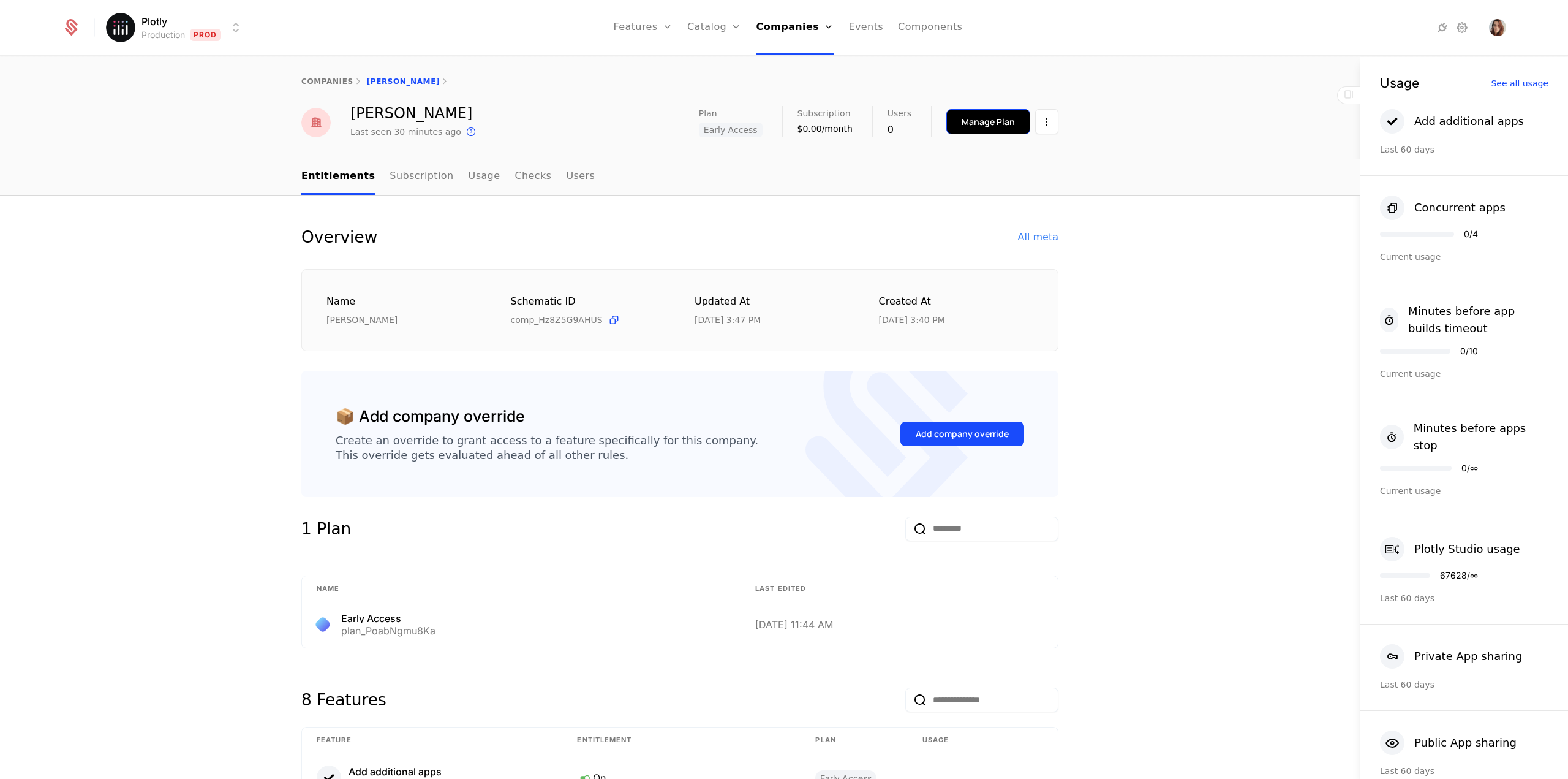
click at [959, 130] on button "Manage Plan" at bounding box center [988, 122] width 84 height 25
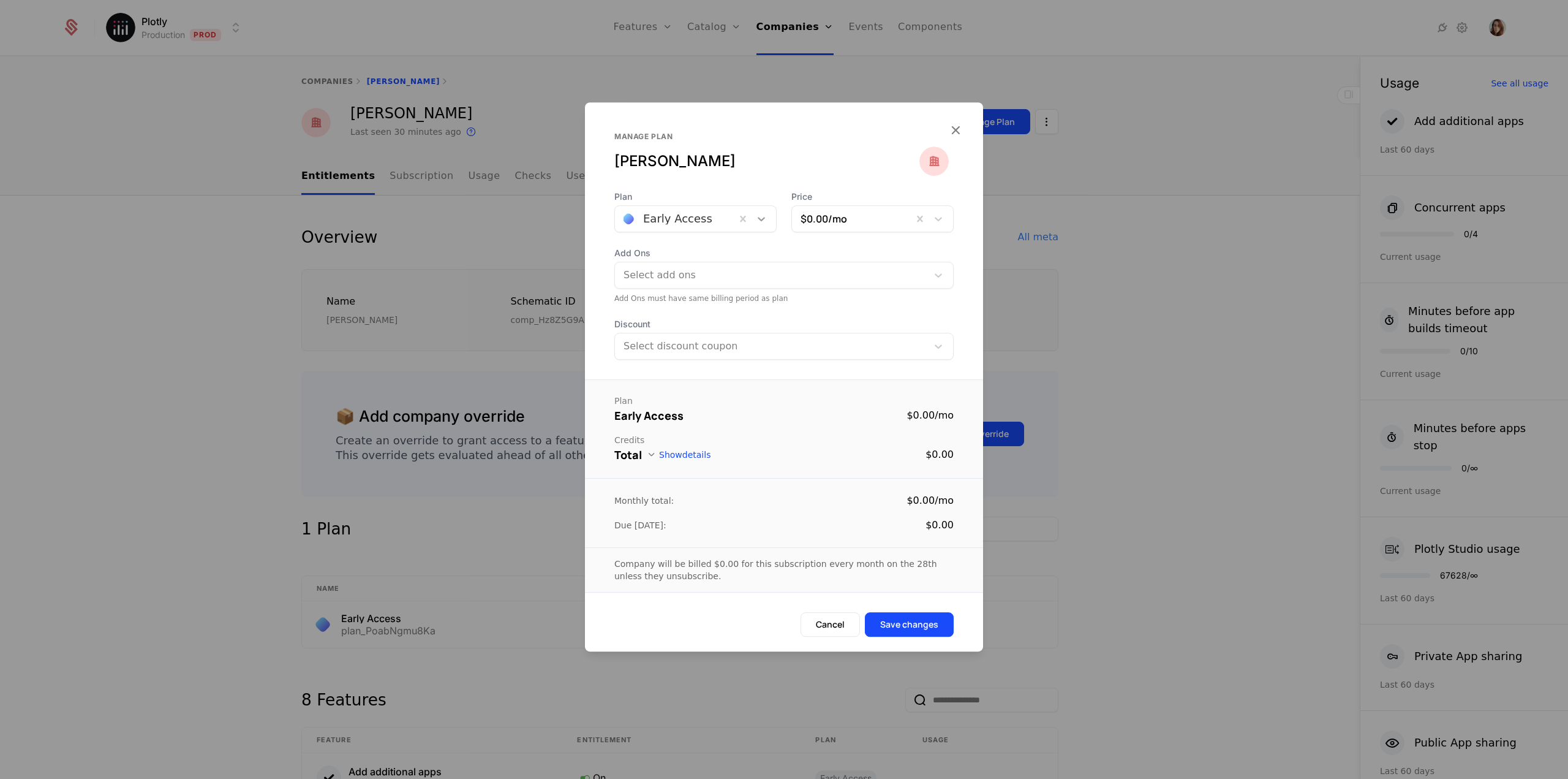
click at [764, 216] on icon at bounding box center [761, 218] width 12 height 12
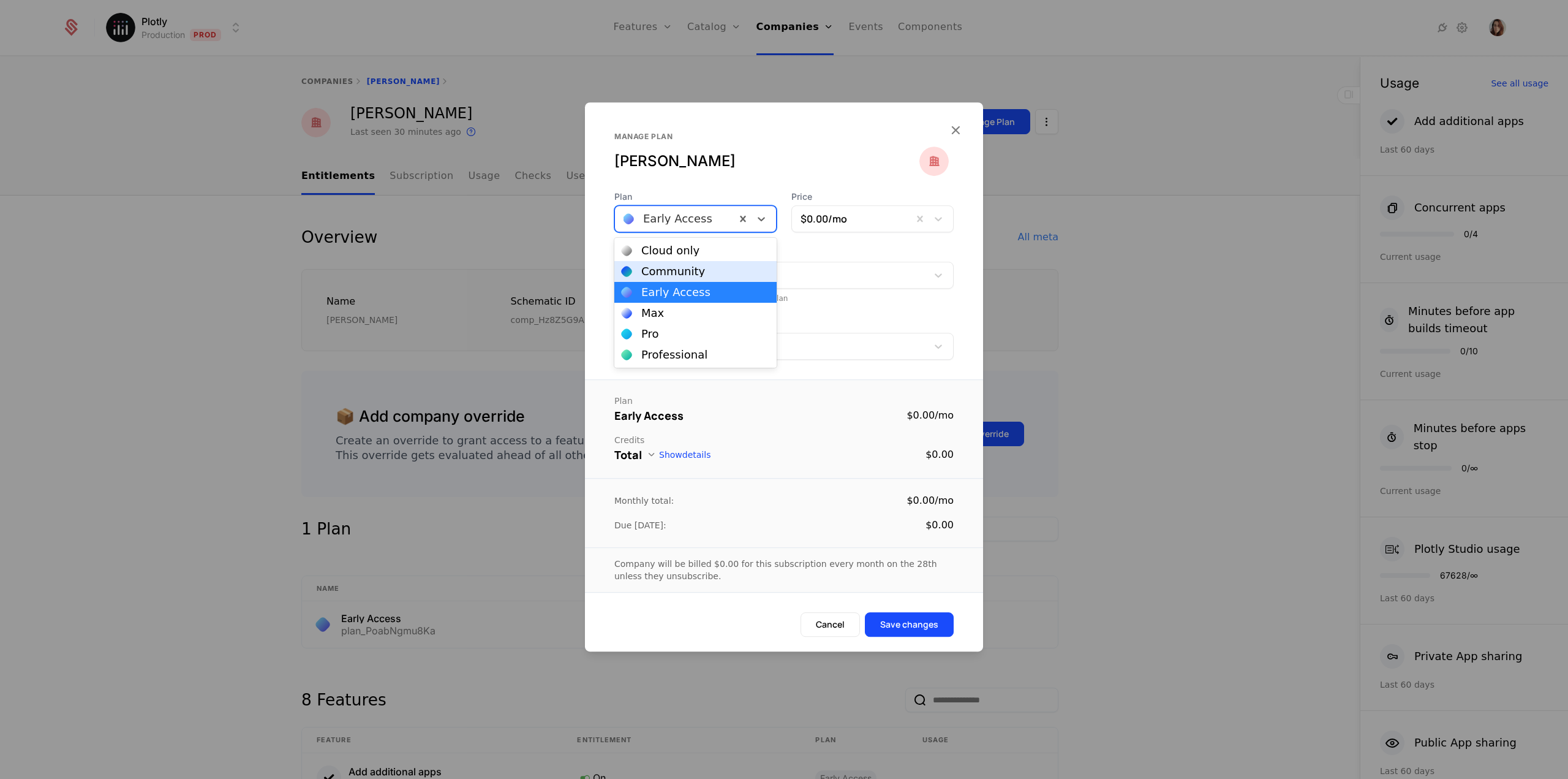
click at [724, 273] on div "Community" at bounding box center [696, 271] width 148 height 11
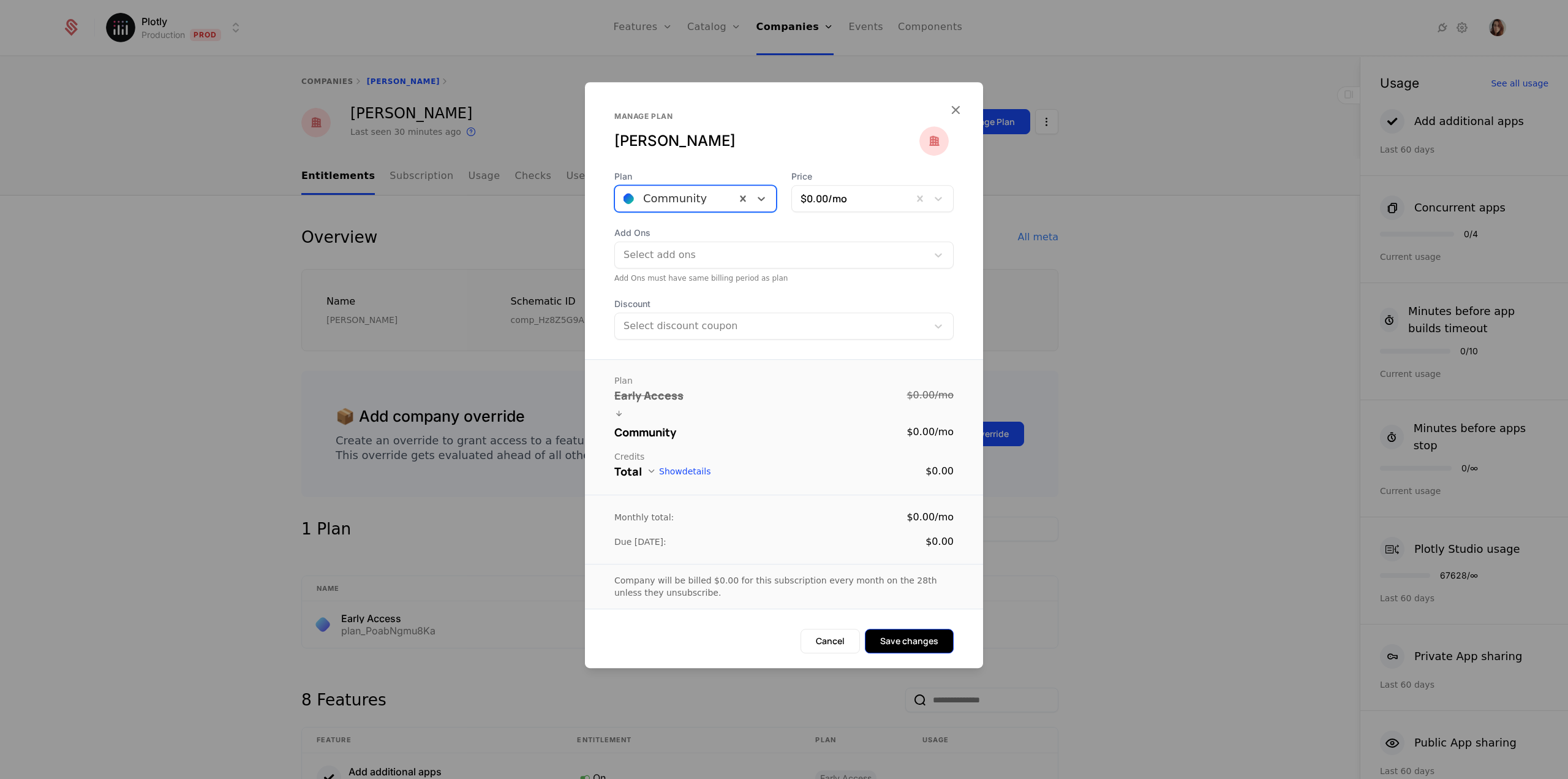
click at [908, 643] on button "Save changes" at bounding box center [910, 640] width 89 height 24
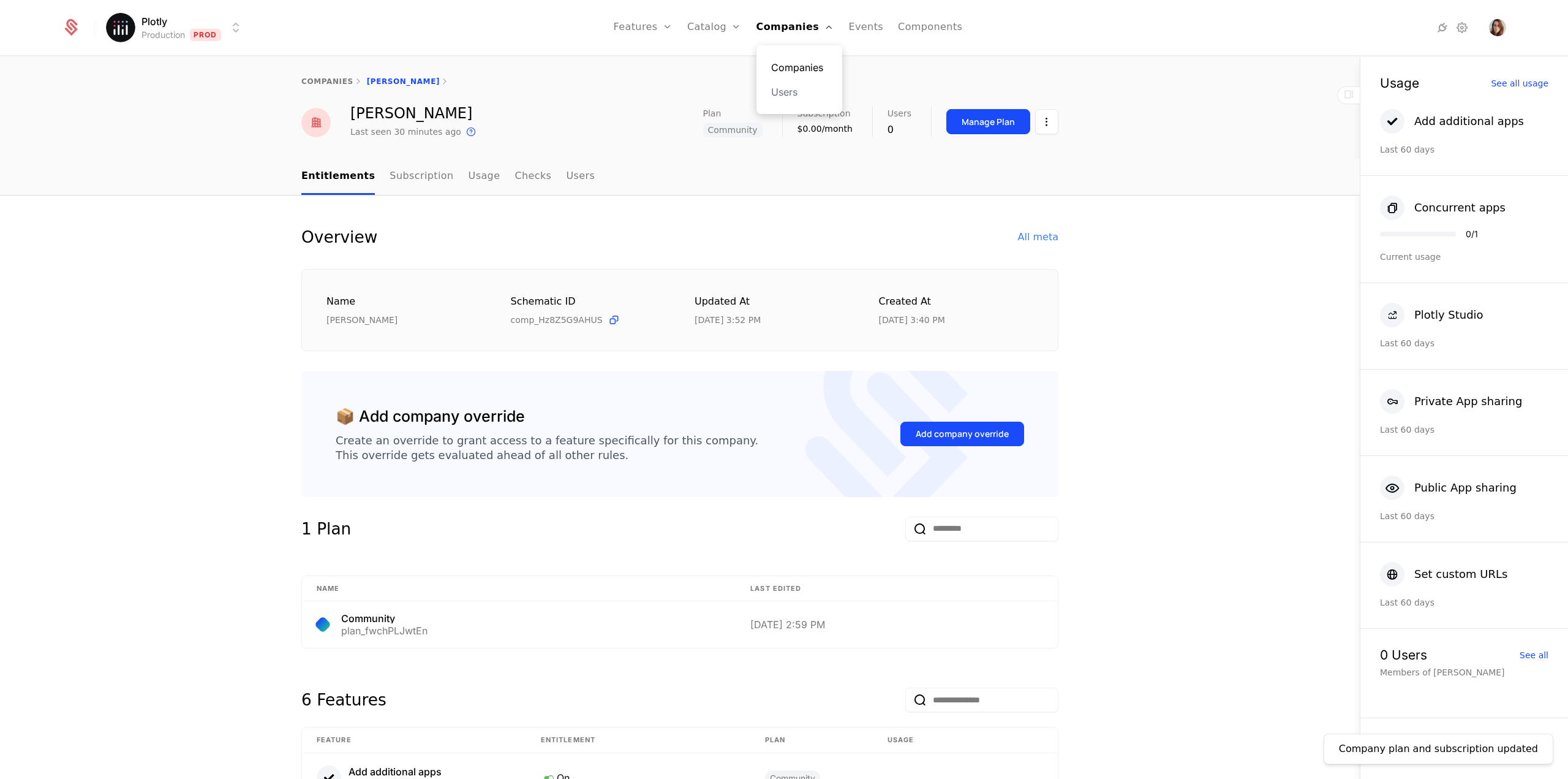
click at [794, 64] on link "Companies" at bounding box center [799, 67] width 56 height 14
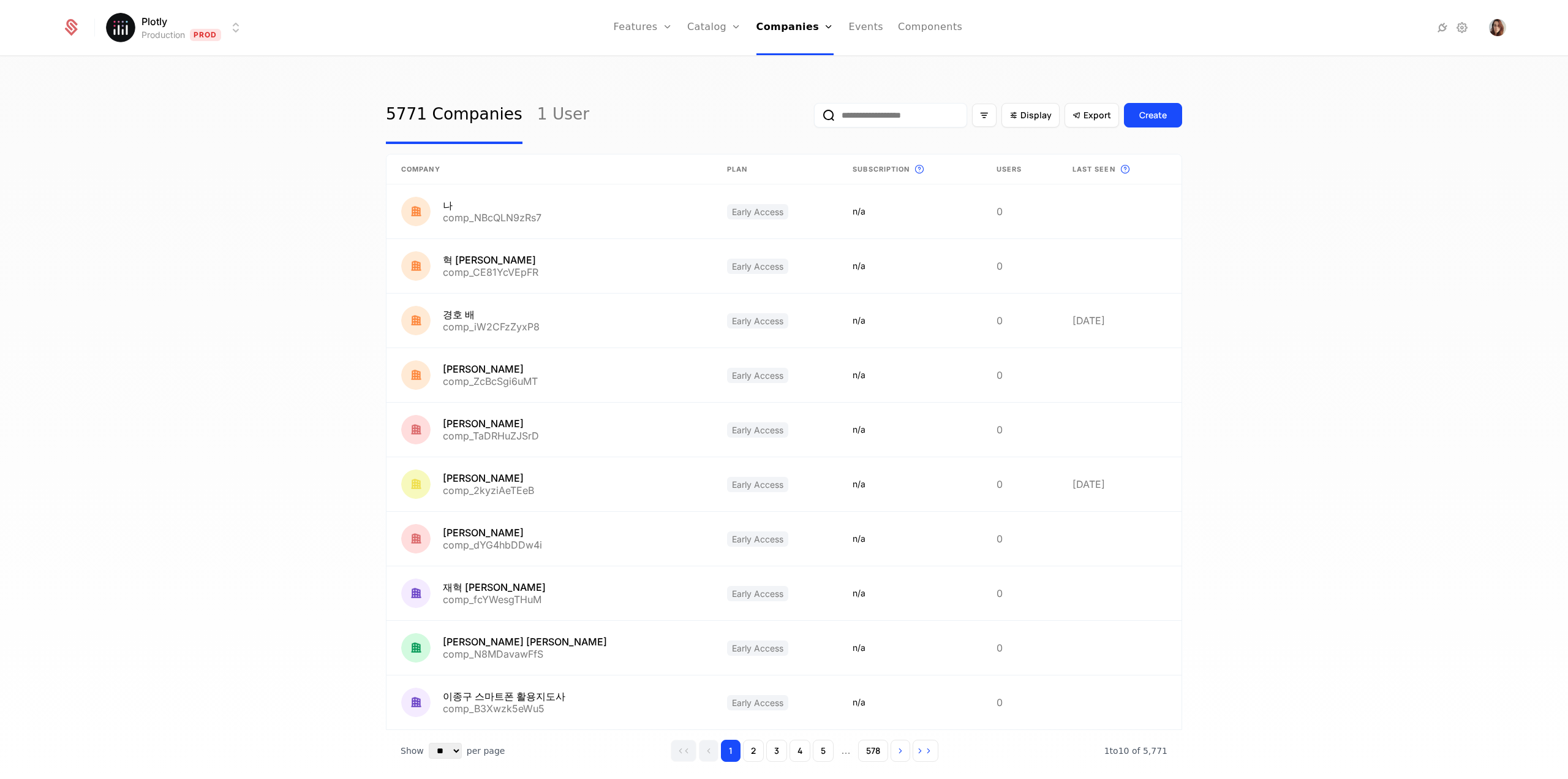
click at [911, 122] on input "email" at bounding box center [891, 114] width 153 height 24
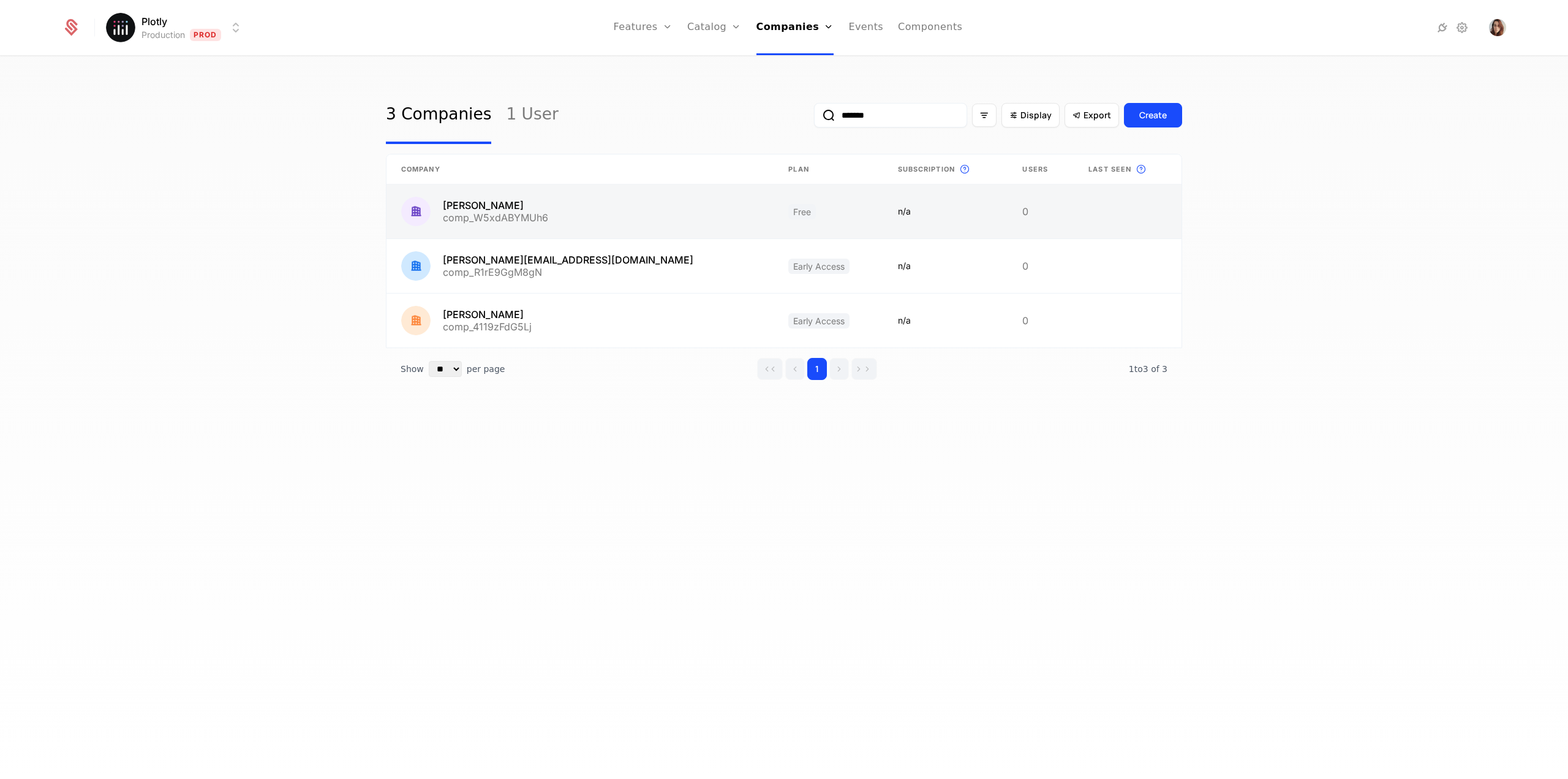
type input "*******"
click at [578, 222] on link at bounding box center [580, 211] width 387 height 54
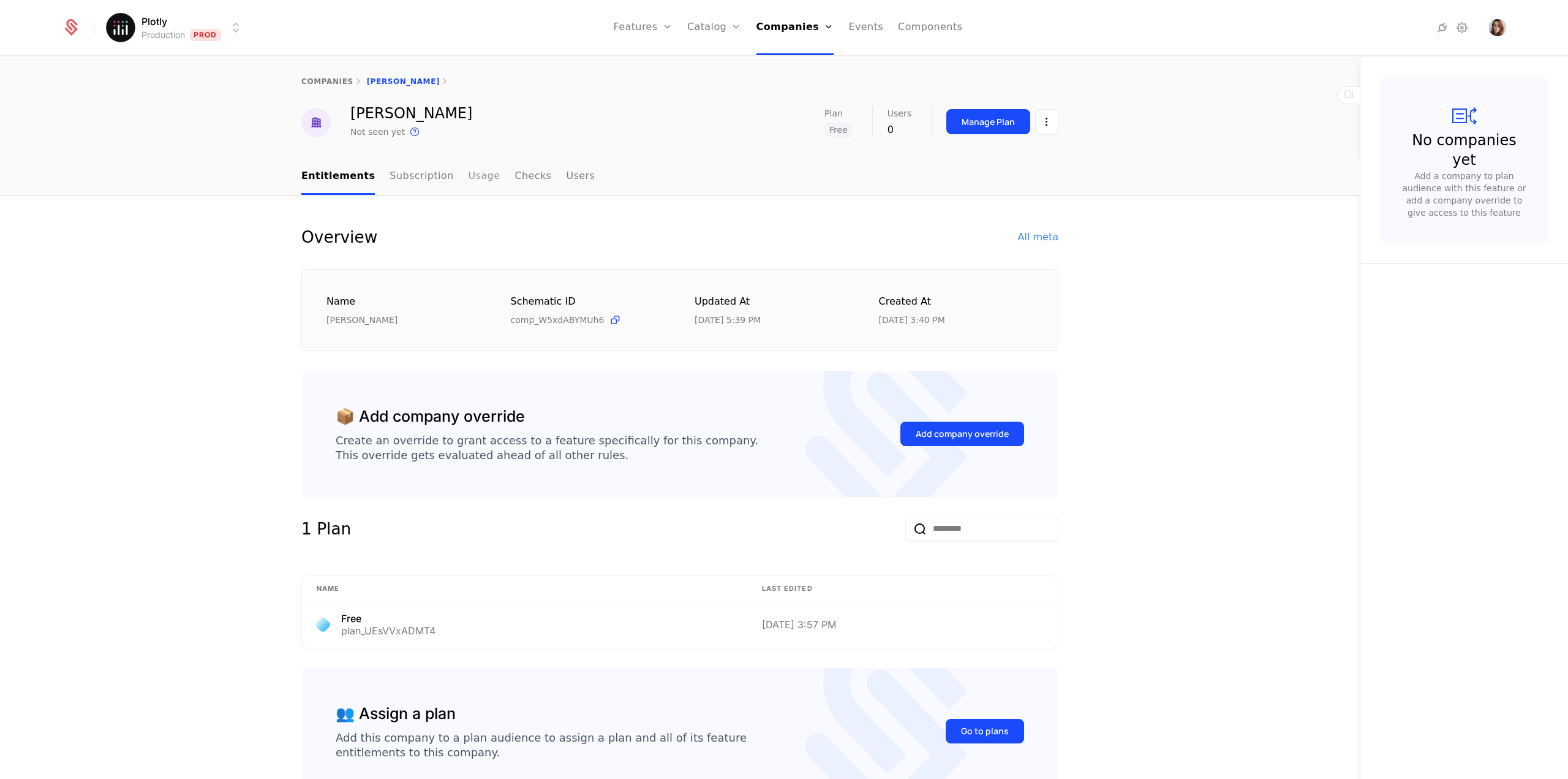
click at [469, 182] on link "Usage" at bounding box center [485, 177] width 32 height 36
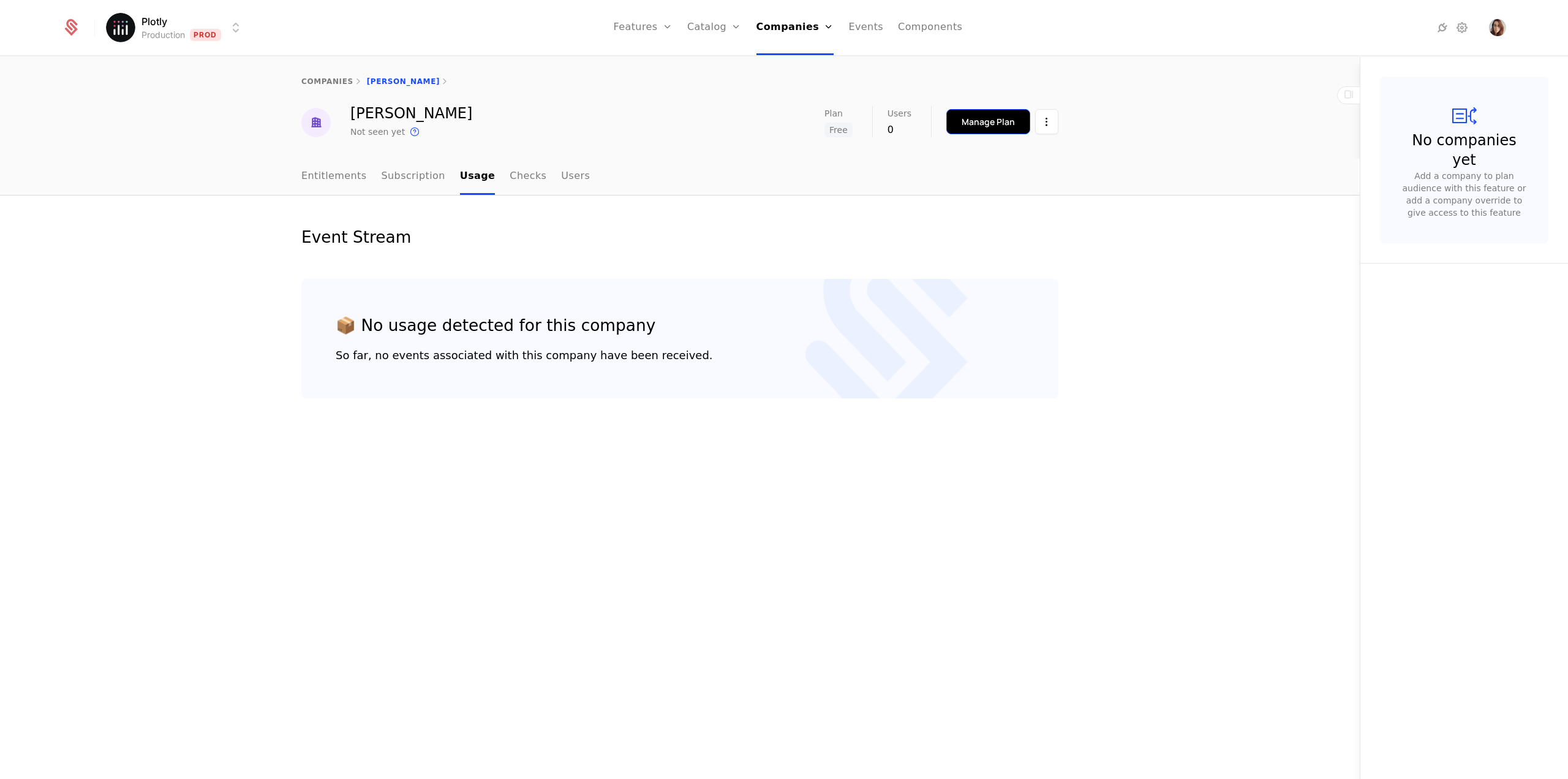
click at [1015, 121] on button "Manage Plan" at bounding box center [988, 122] width 84 height 25
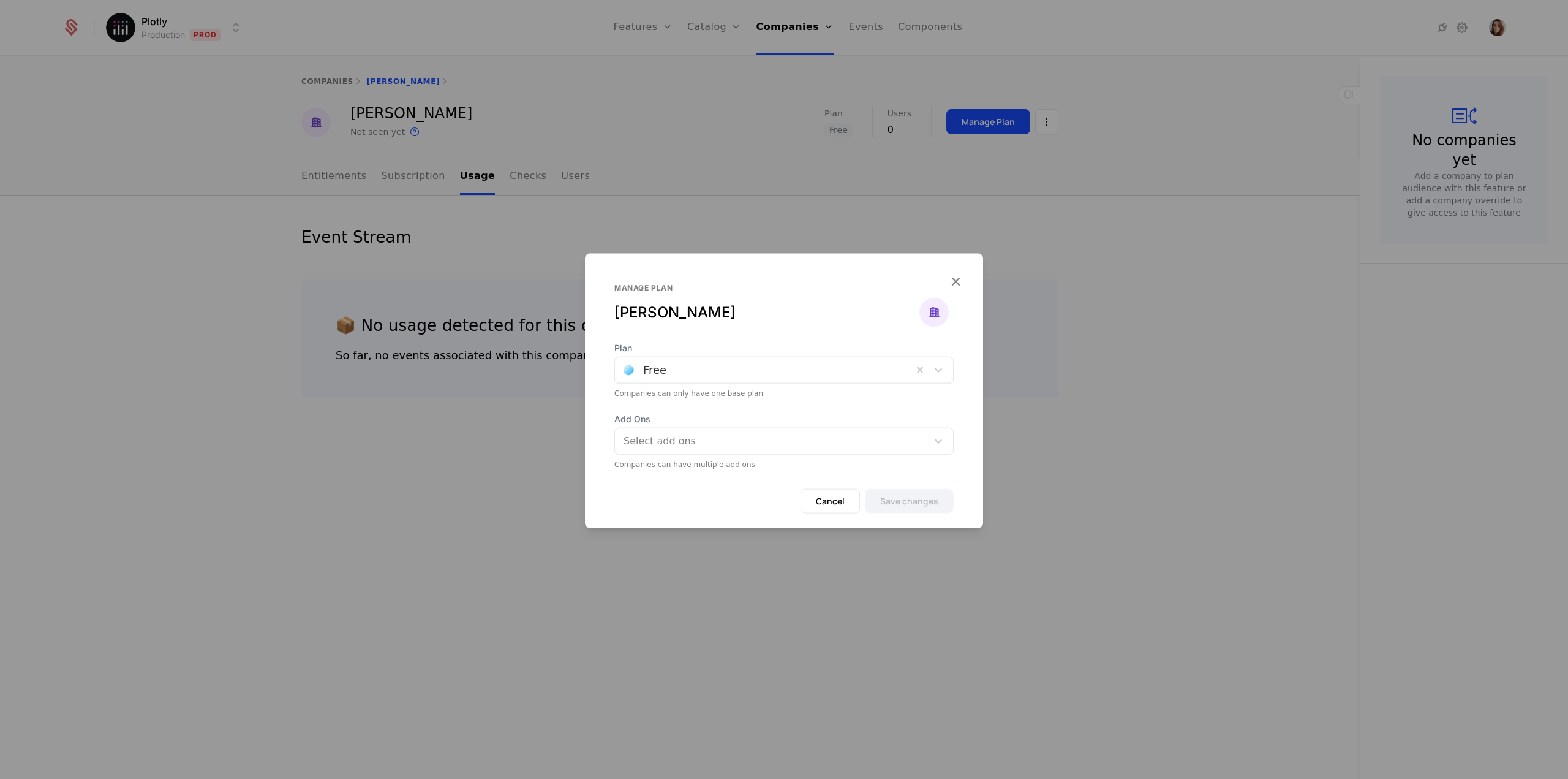
click at [822, 366] on div at bounding box center [764, 370] width 281 height 17
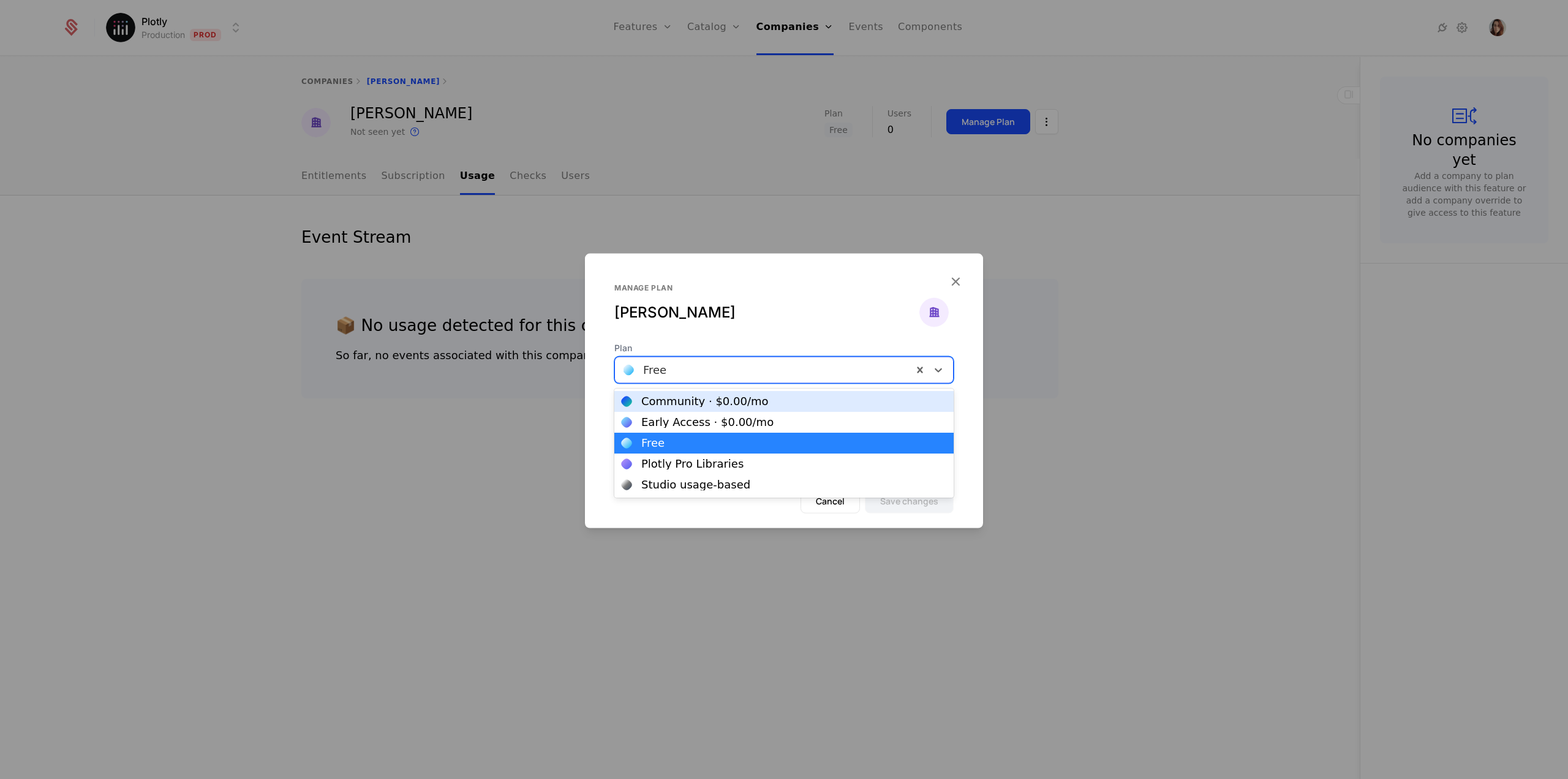
click at [730, 398] on div "Community · $0.00 /mo" at bounding box center [705, 401] width 128 height 11
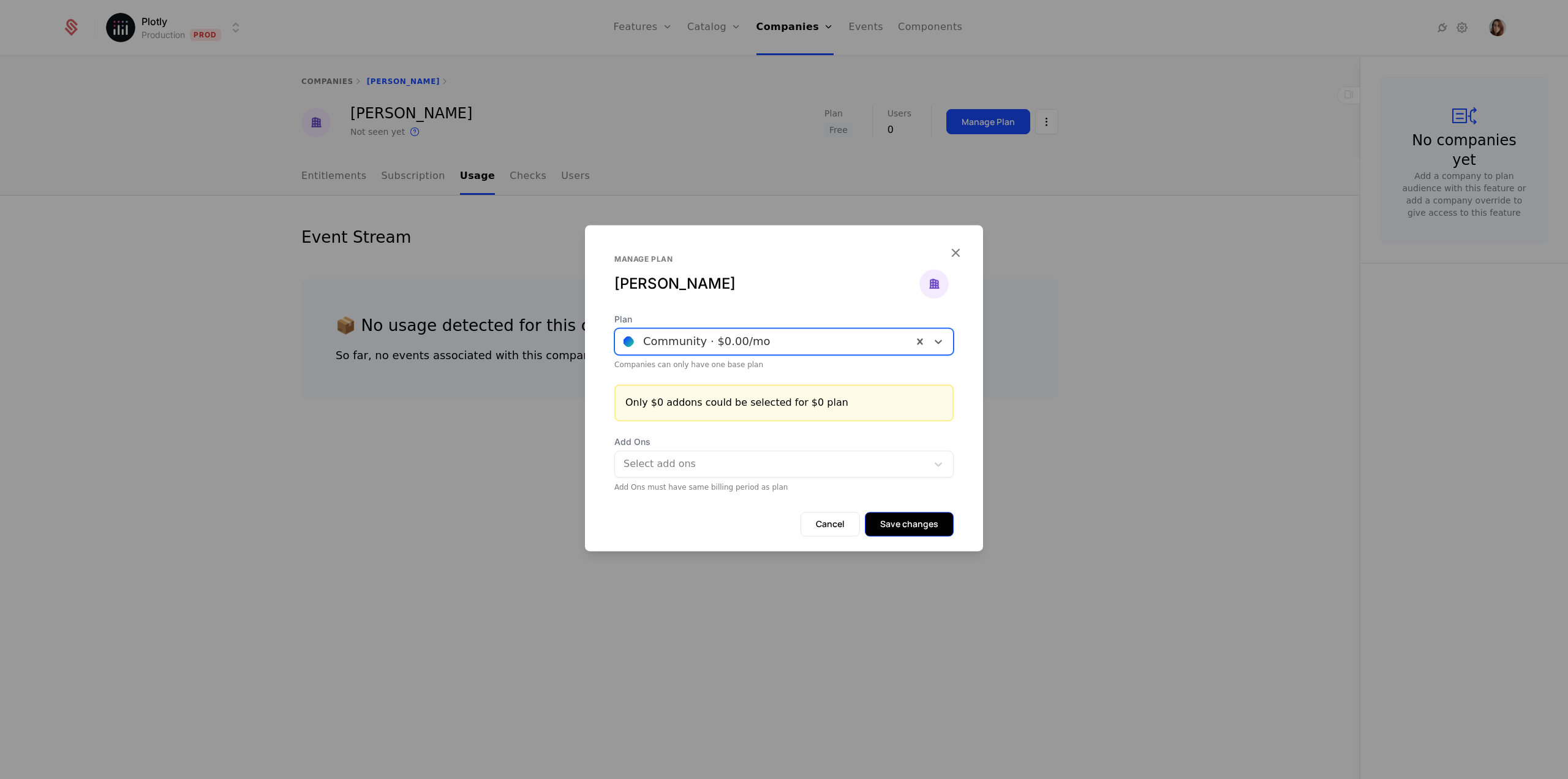
click at [917, 526] on button "Save changes" at bounding box center [910, 523] width 89 height 24
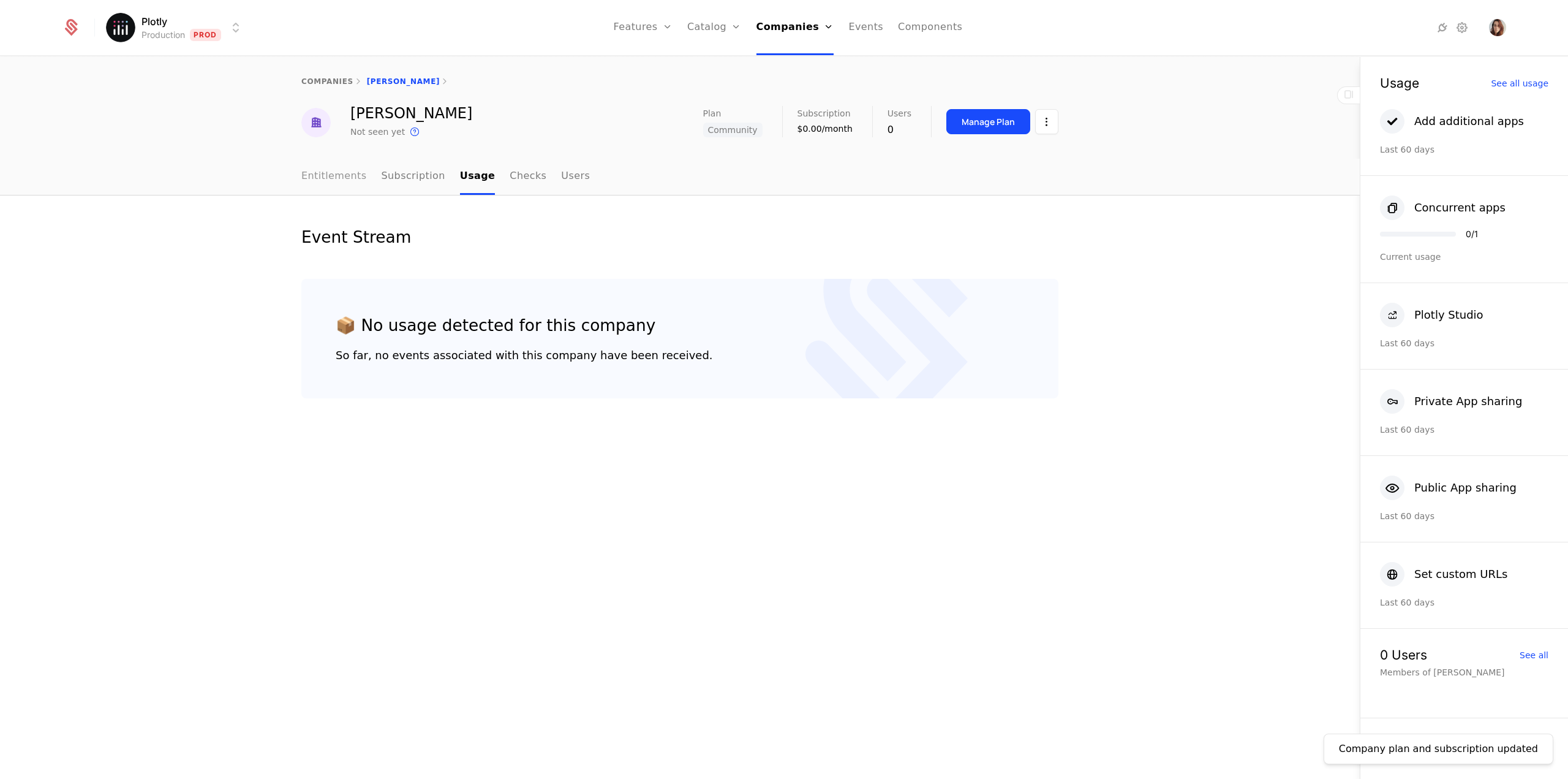
click at [344, 178] on link "Entitlements" at bounding box center [334, 177] width 65 height 36
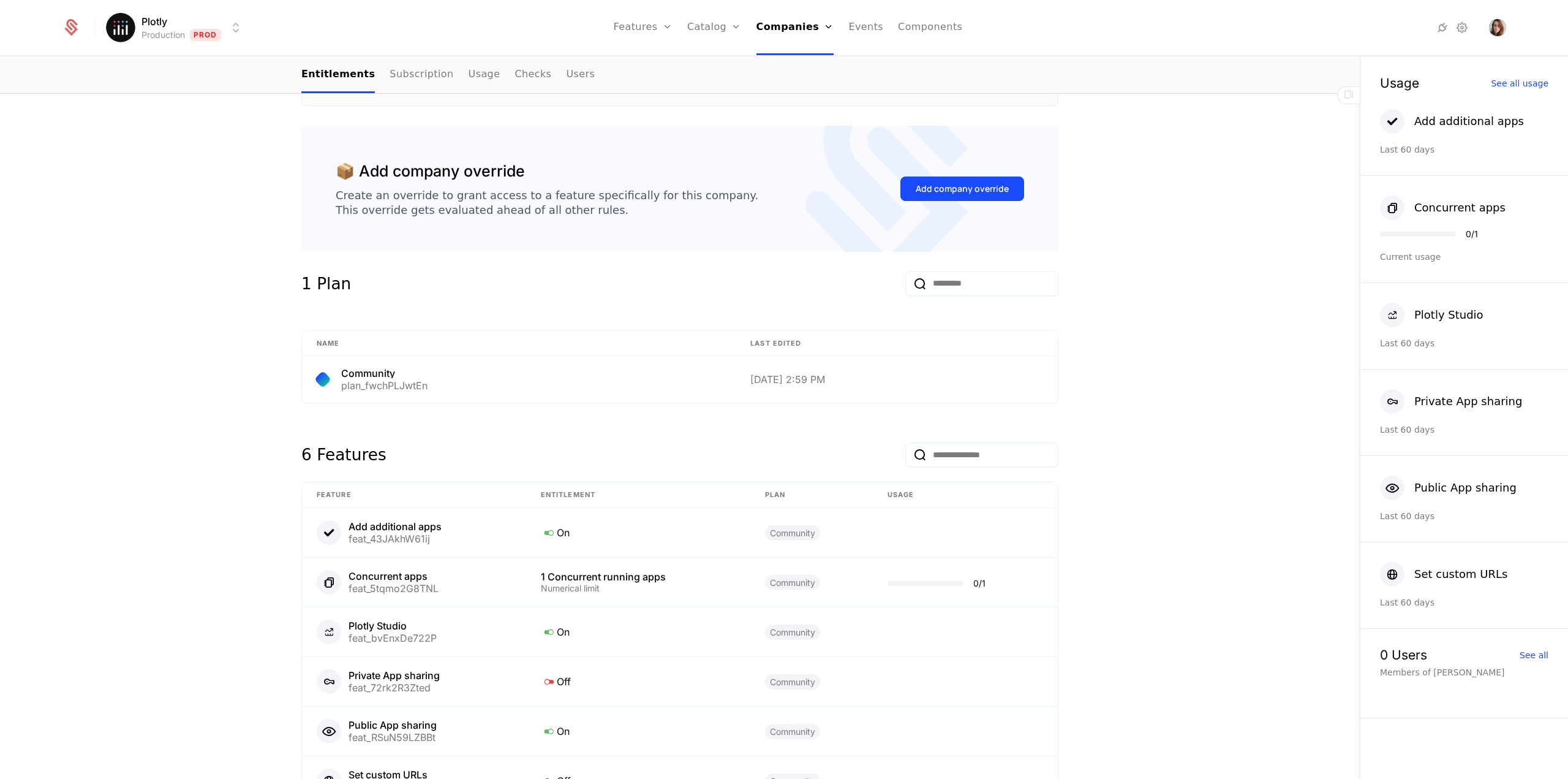
scroll to position [184, 0]
